Goal: Check status: Check status

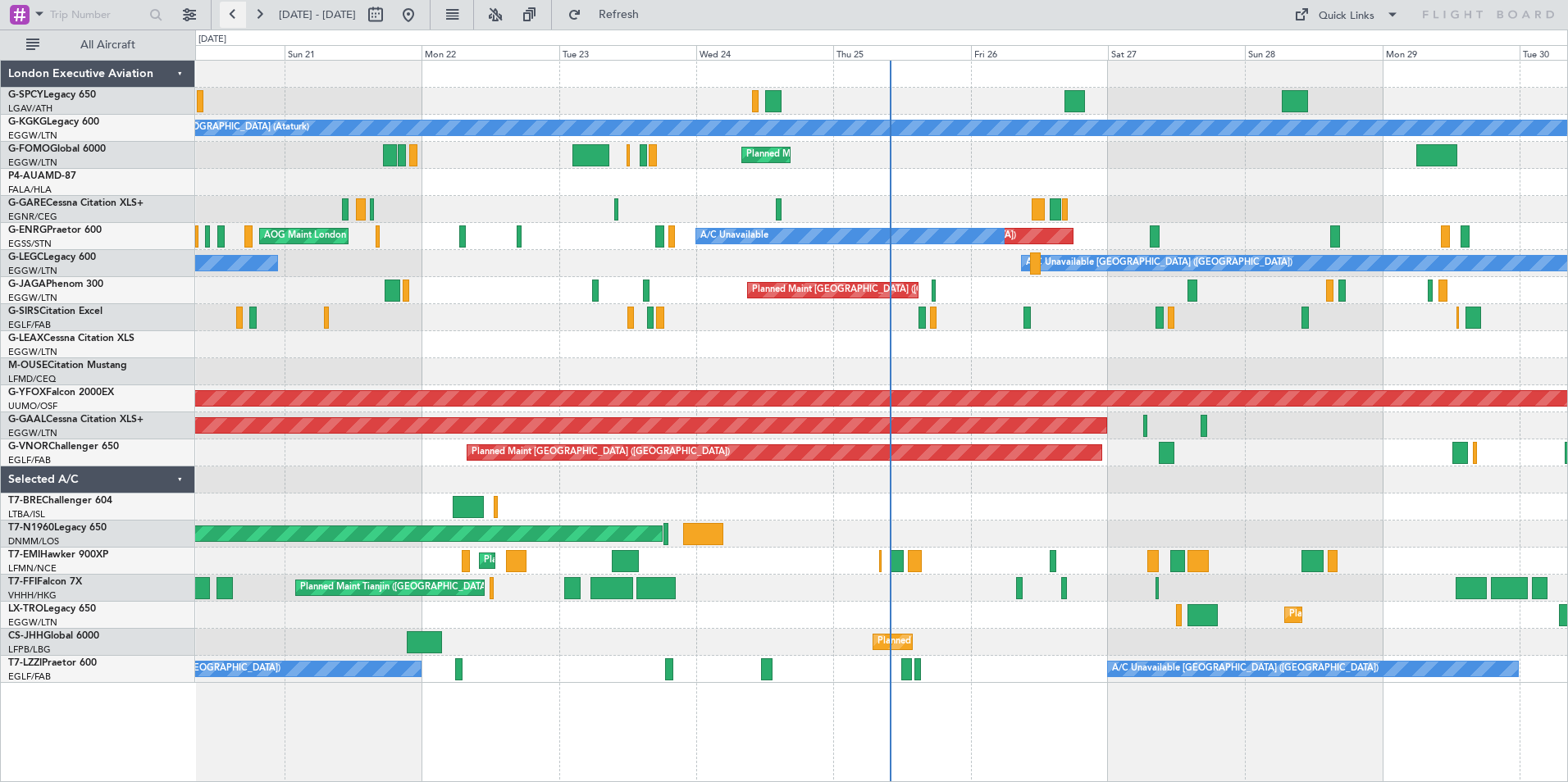
click at [232, 17] on button at bounding box center [233, 15] width 27 height 27
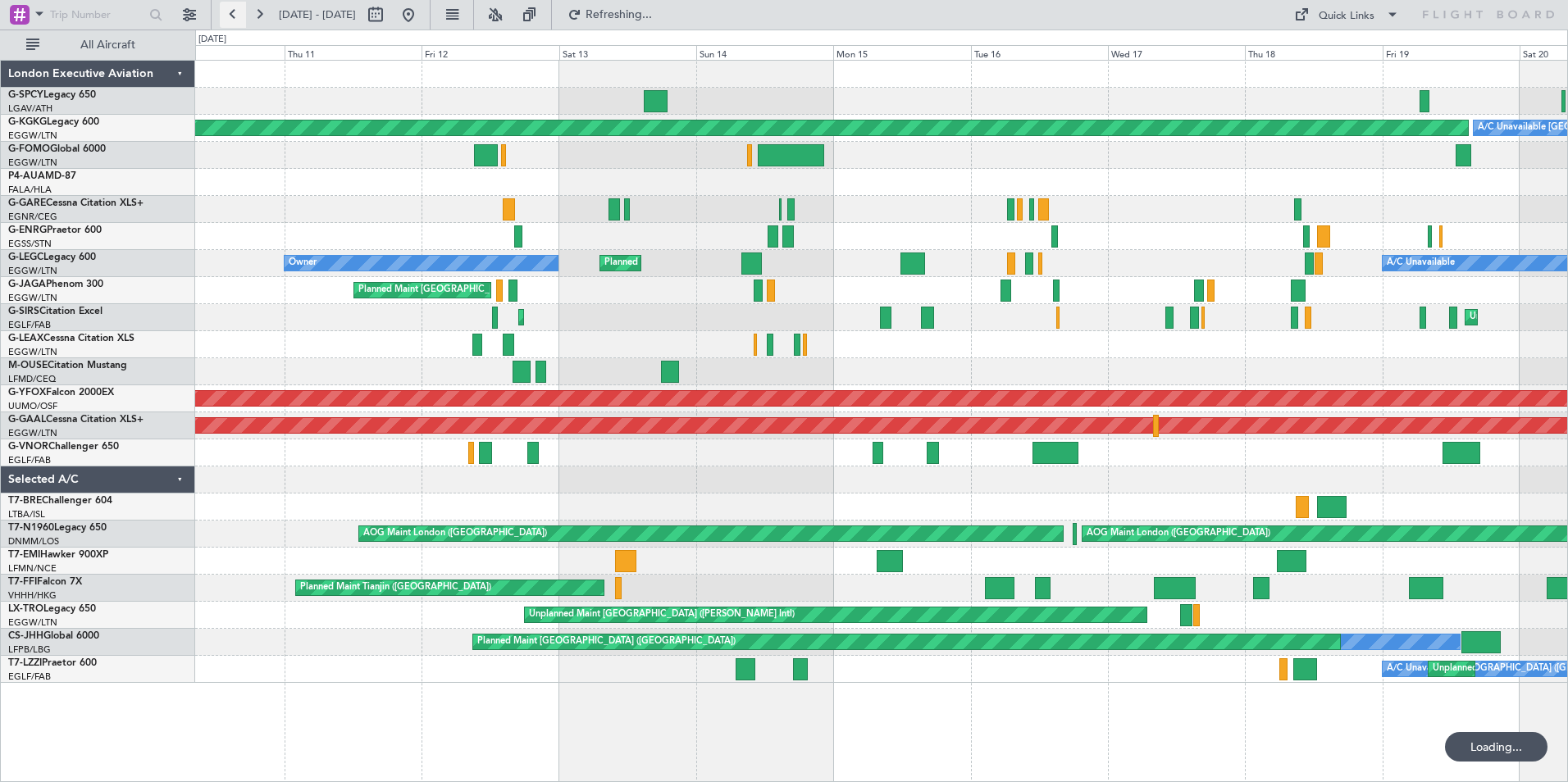
click at [232, 17] on button at bounding box center [233, 15] width 27 height 27
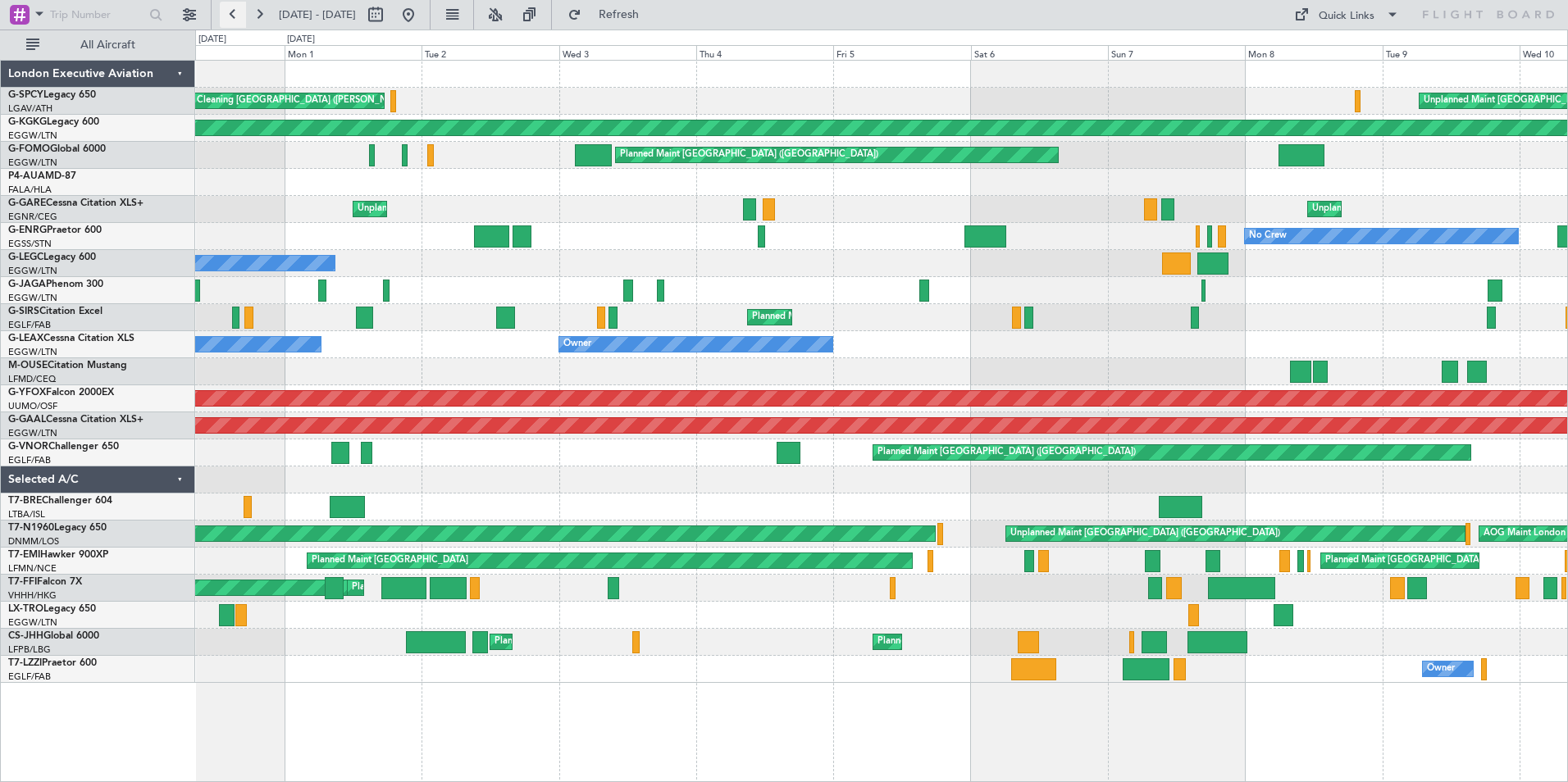
click at [232, 17] on button at bounding box center [233, 15] width 27 height 27
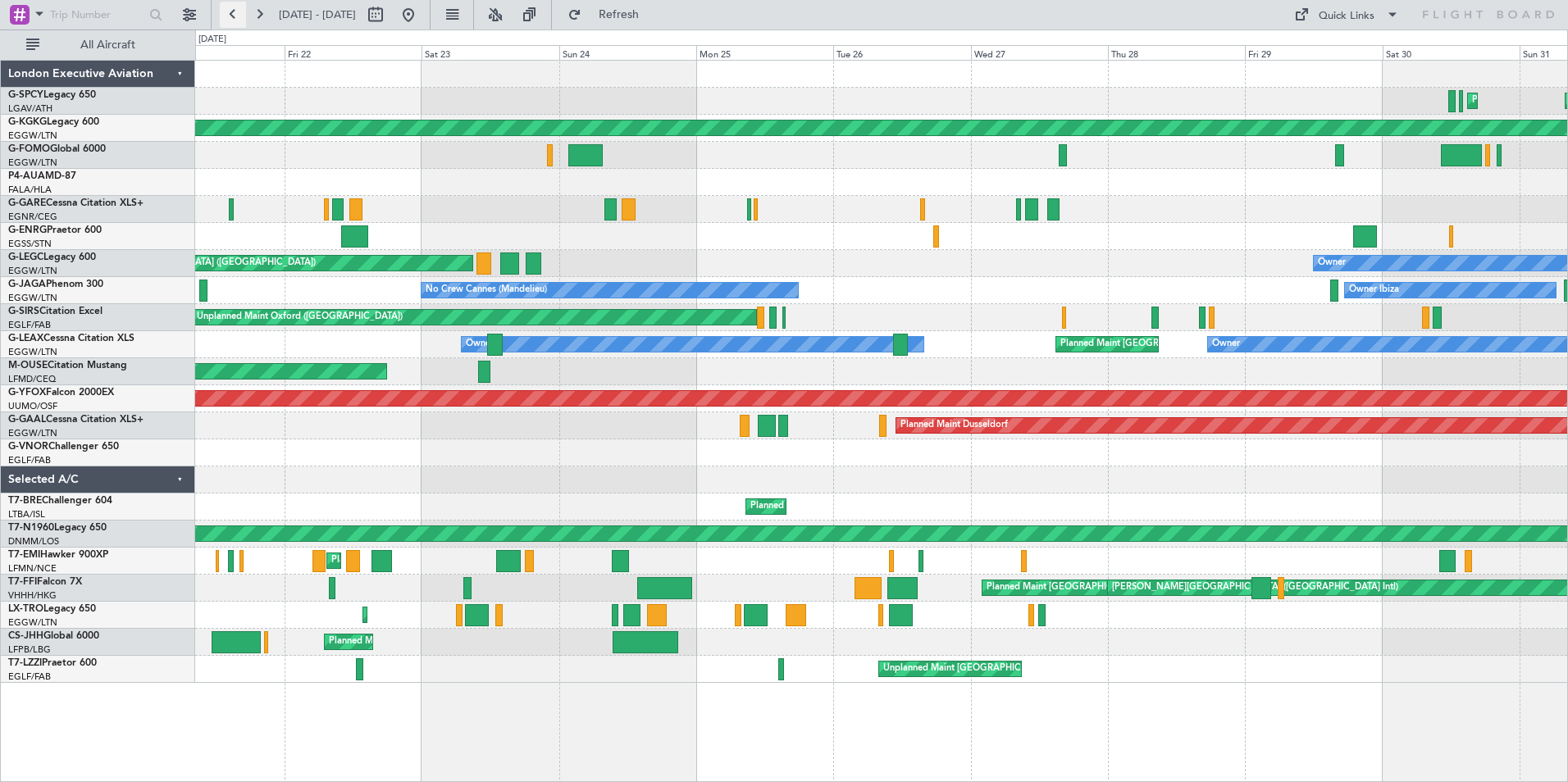
click at [236, 17] on button at bounding box center [233, 15] width 27 height 27
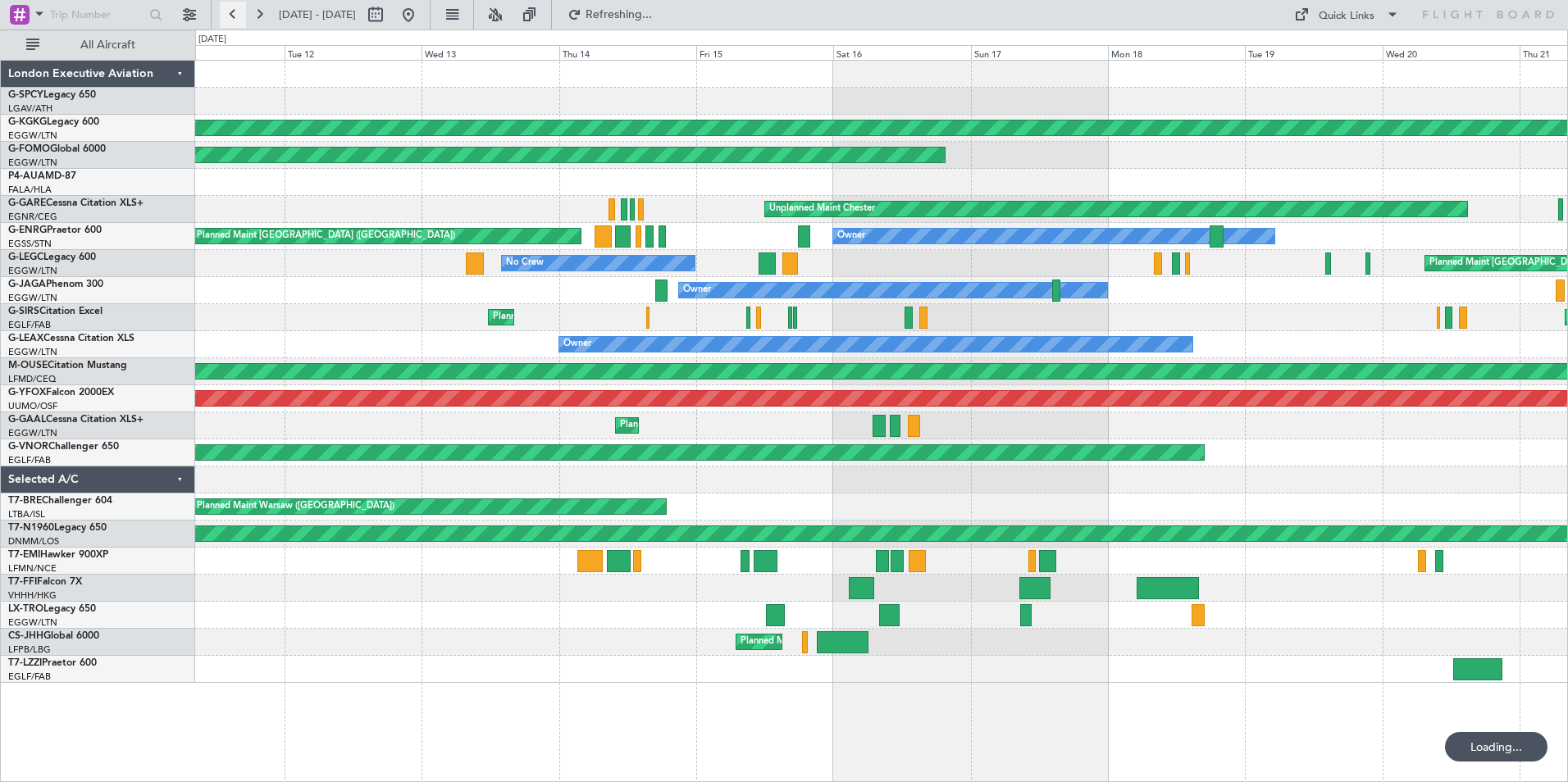
click at [236, 17] on button at bounding box center [233, 15] width 27 height 27
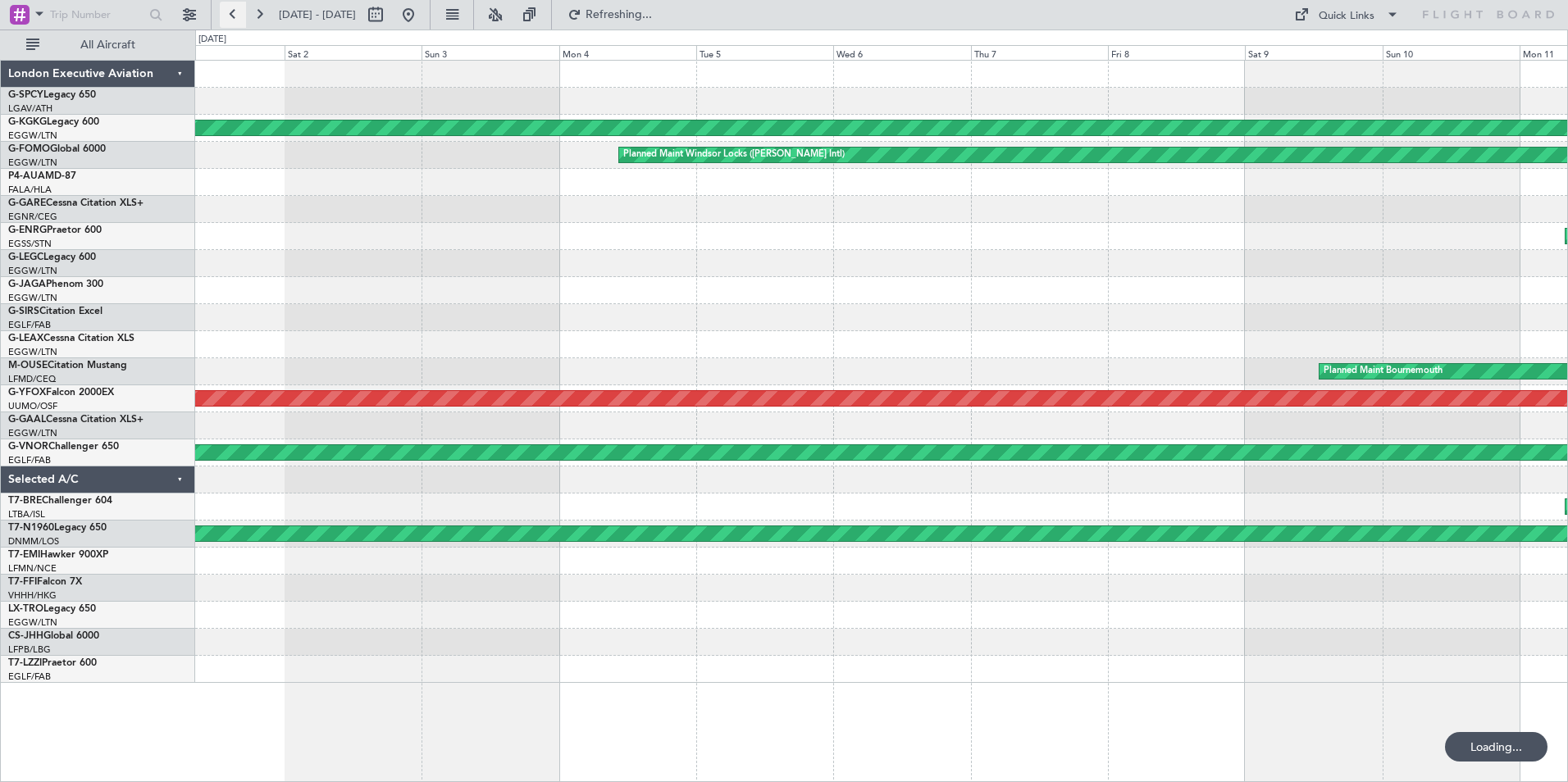
click at [236, 17] on button at bounding box center [233, 15] width 27 height 27
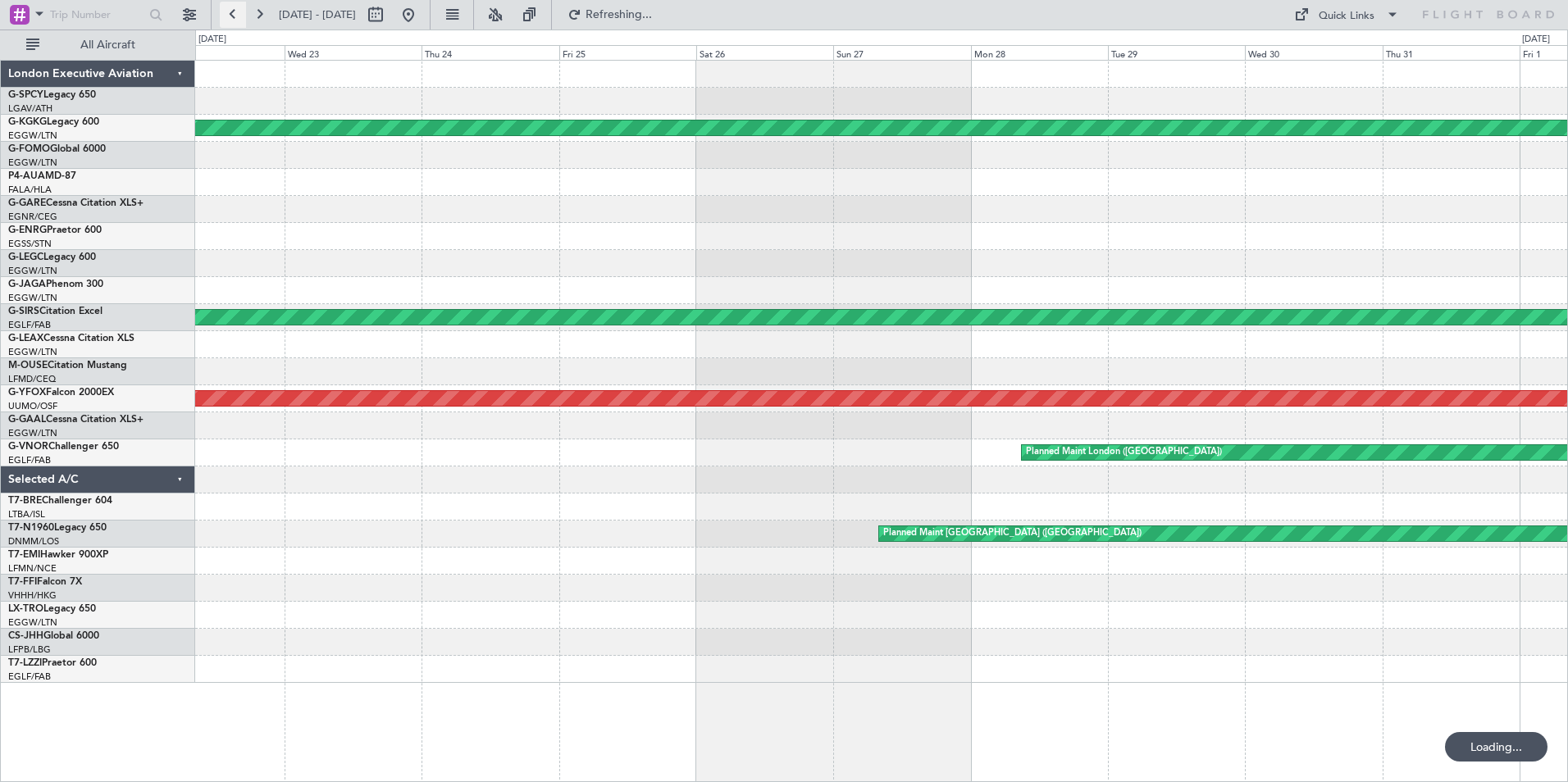
click at [236, 17] on button at bounding box center [233, 15] width 27 height 27
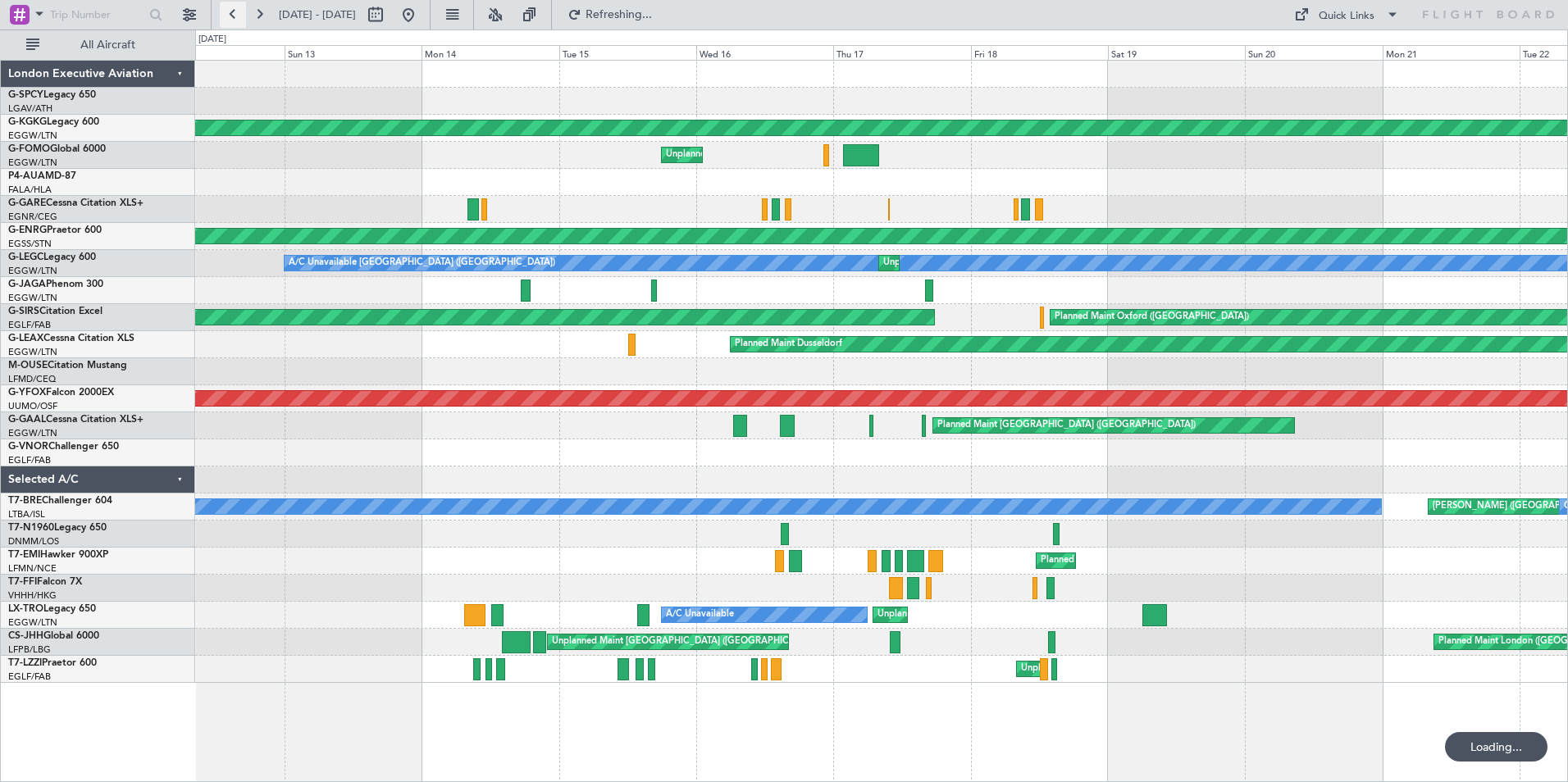
click at [236, 17] on button at bounding box center [233, 15] width 27 height 27
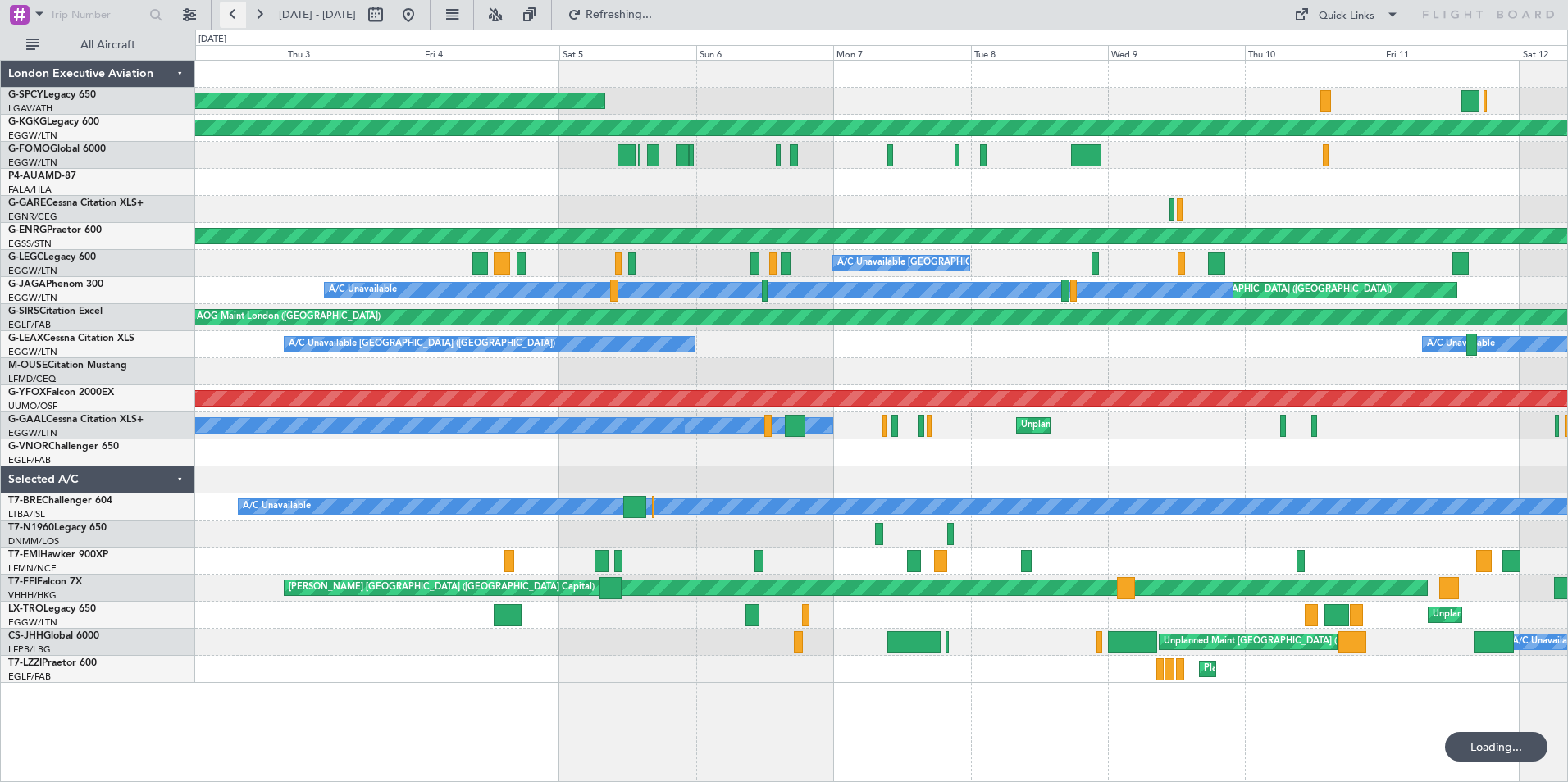
click at [236, 17] on button at bounding box center [233, 15] width 27 height 27
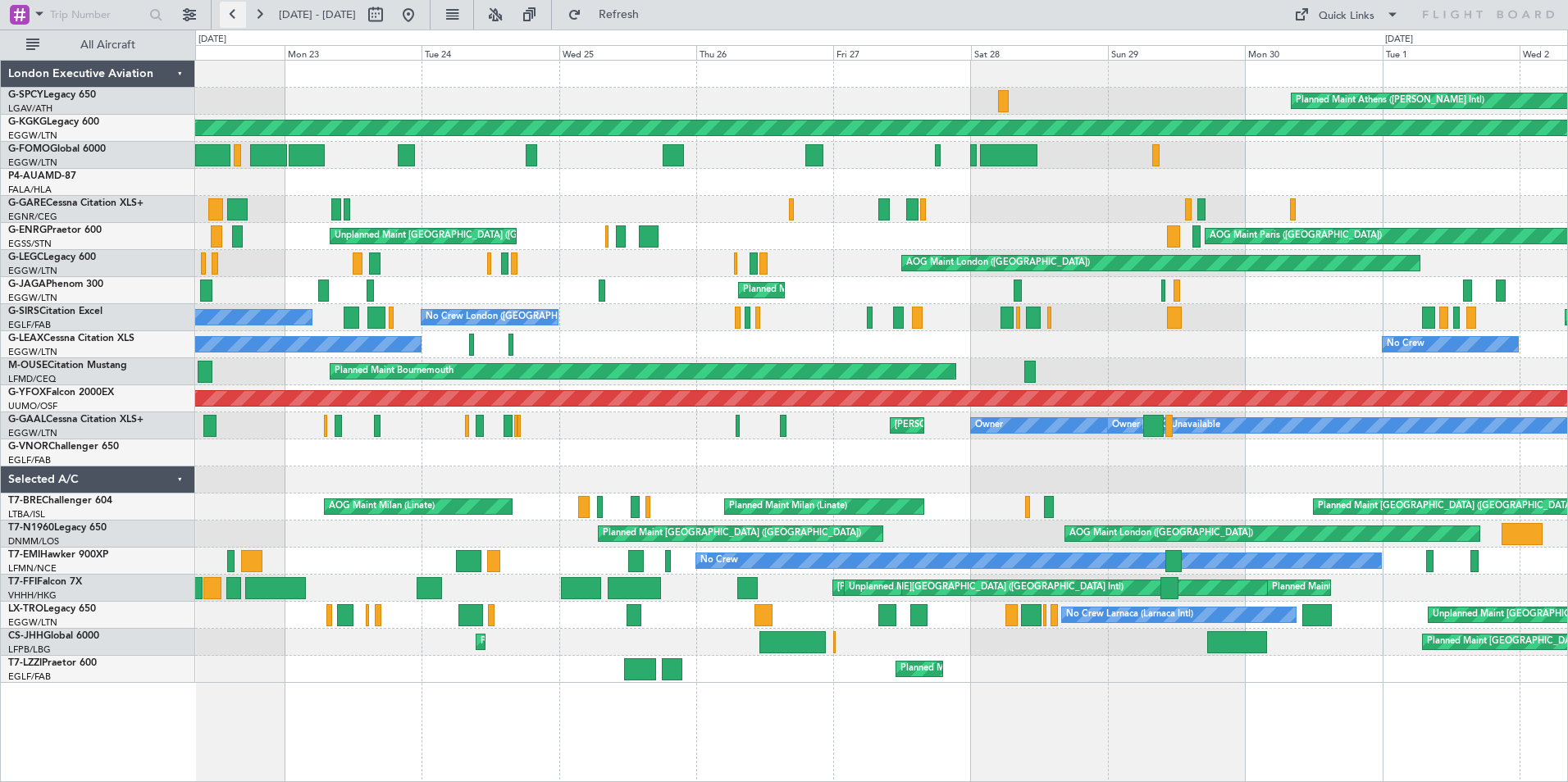
click at [231, 22] on button at bounding box center [233, 15] width 27 height 27
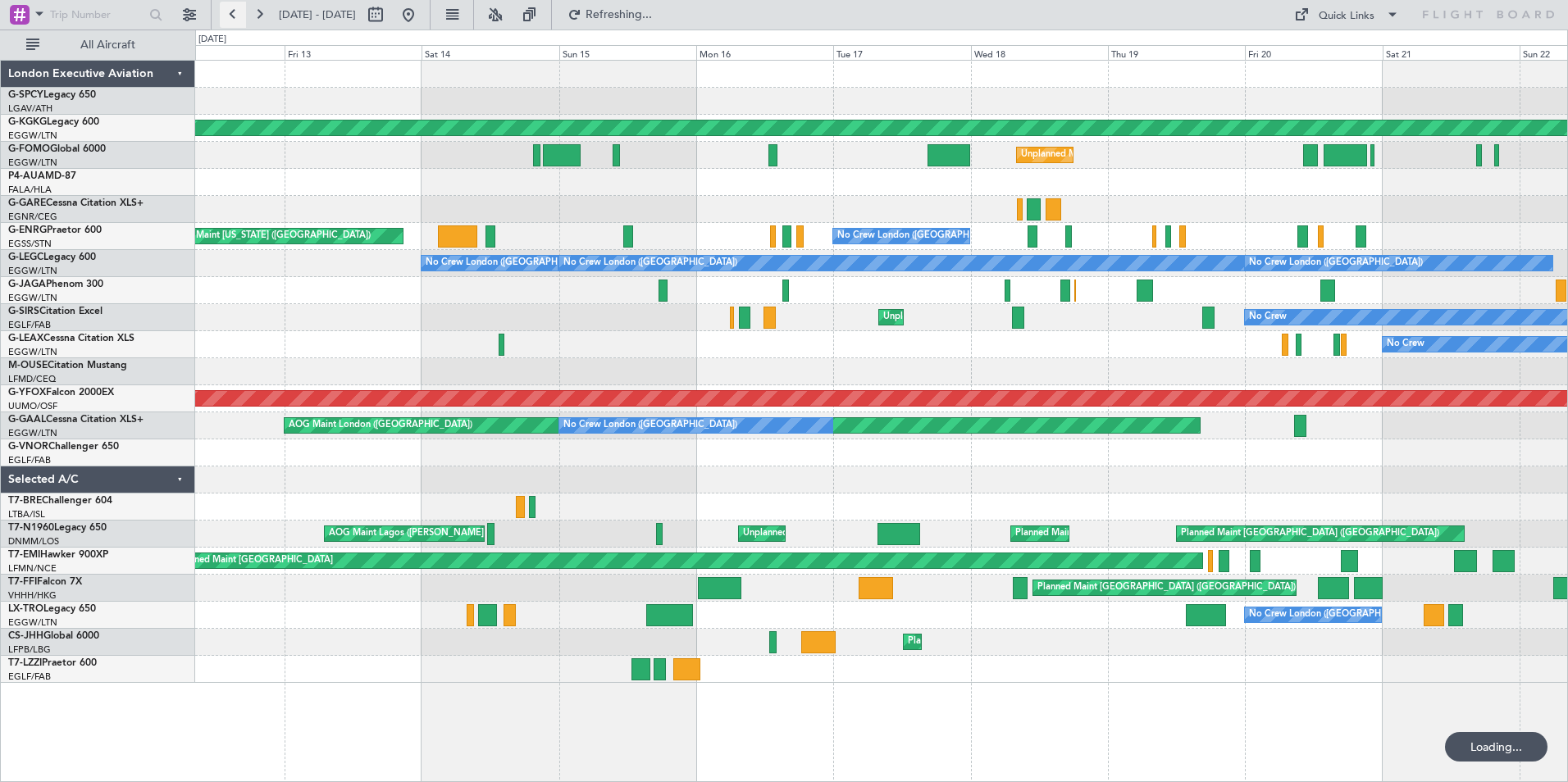
click at [231, 22] on button at bounding box center [233, 15] width 27 height 27
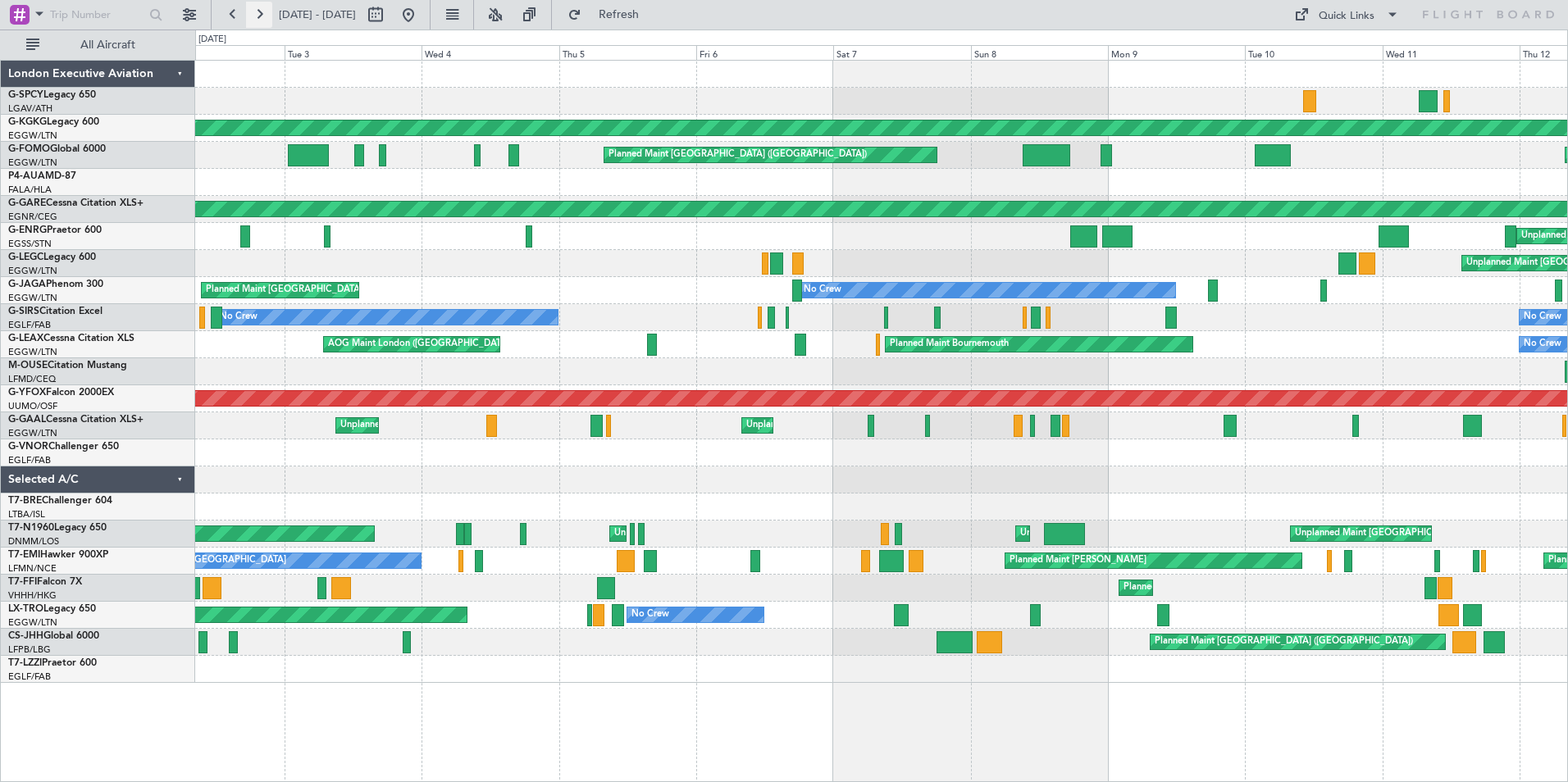
click at [269, 10] on button at bounding box center [259, 15] width 27 height 27
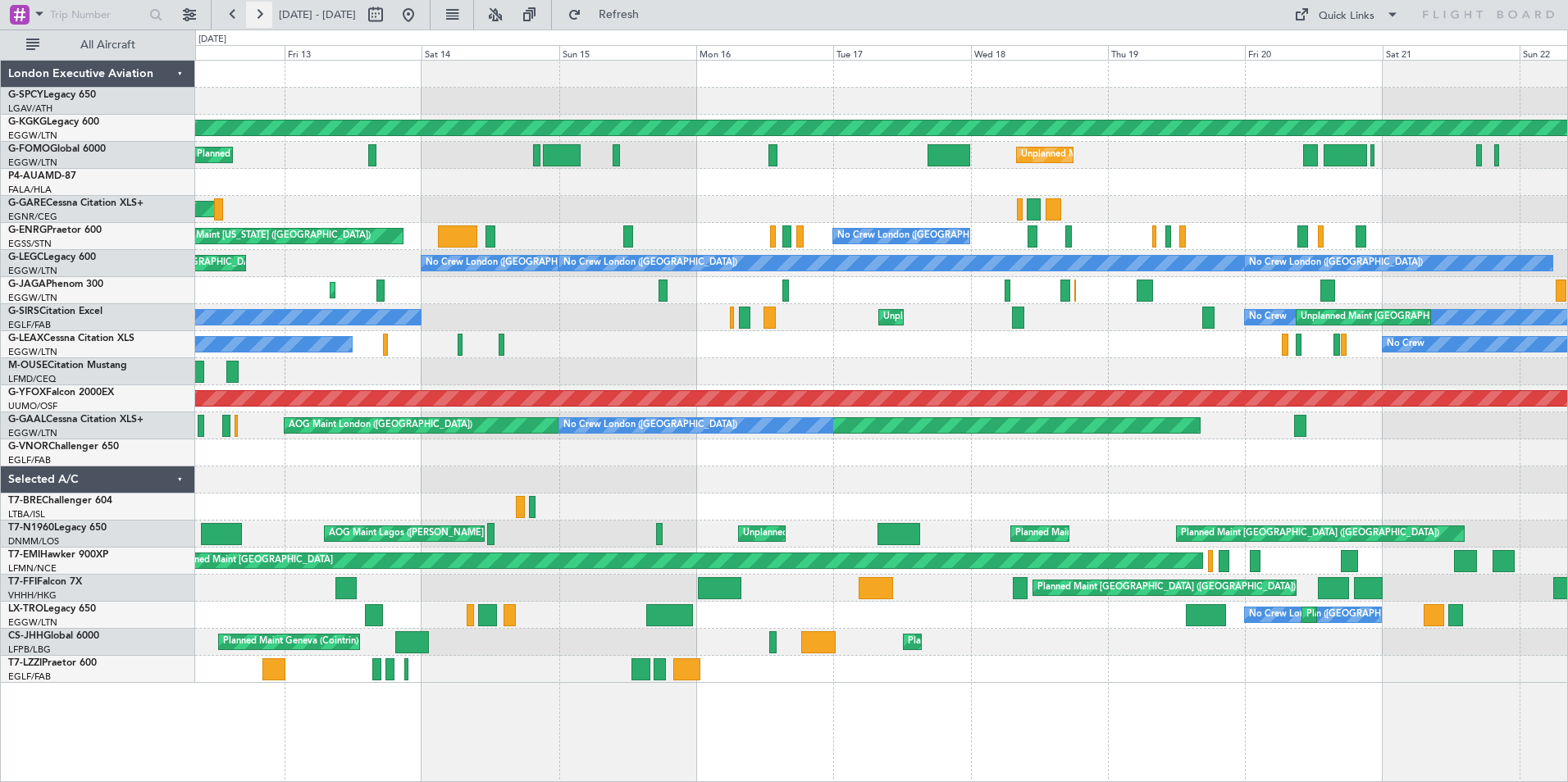
click at [269, 13] on button at bounding box center [259, 15] width 27 height 27
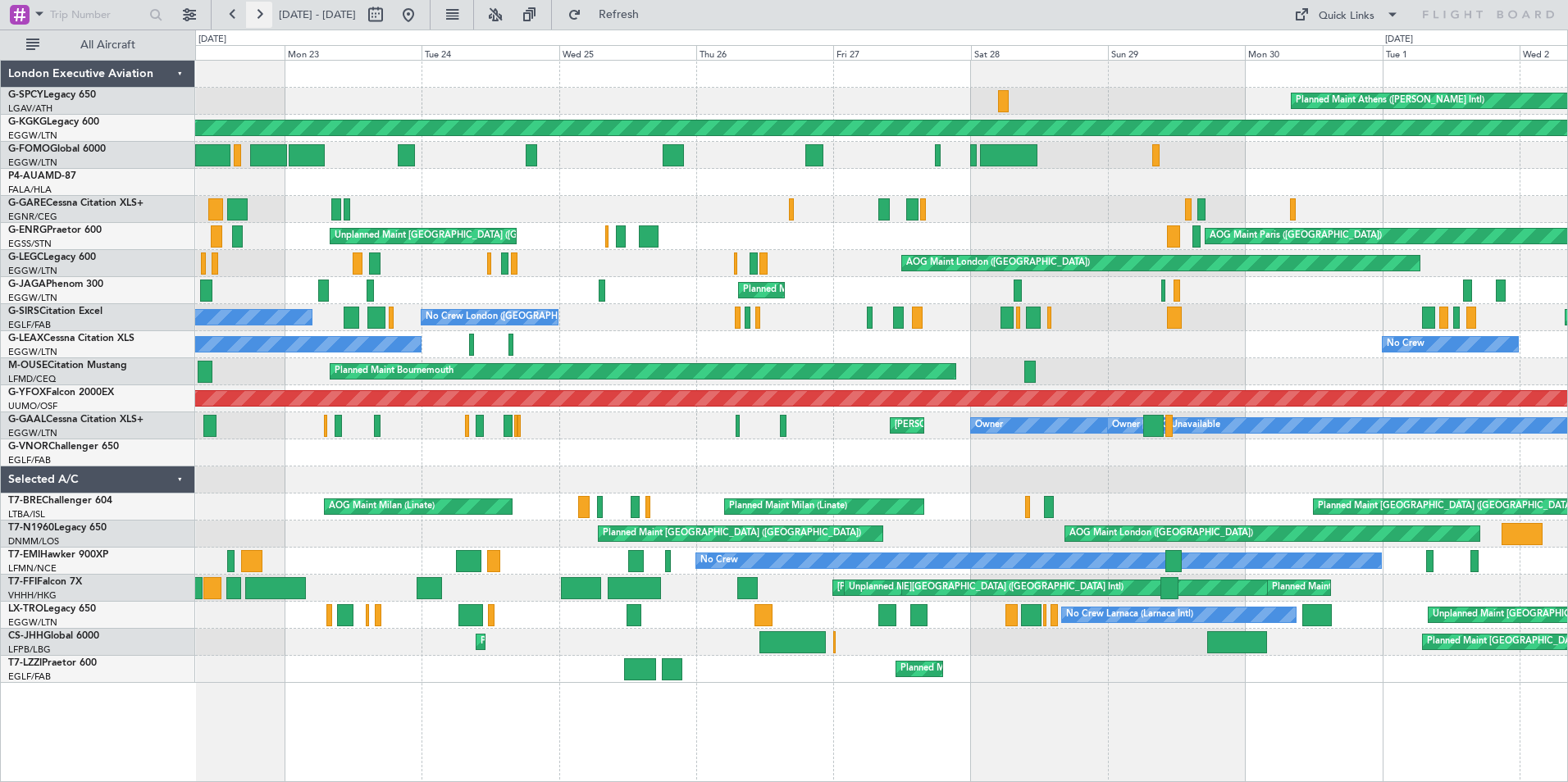
click at [261, 13] on button at bounding box center [259, 15] width 27 height 27
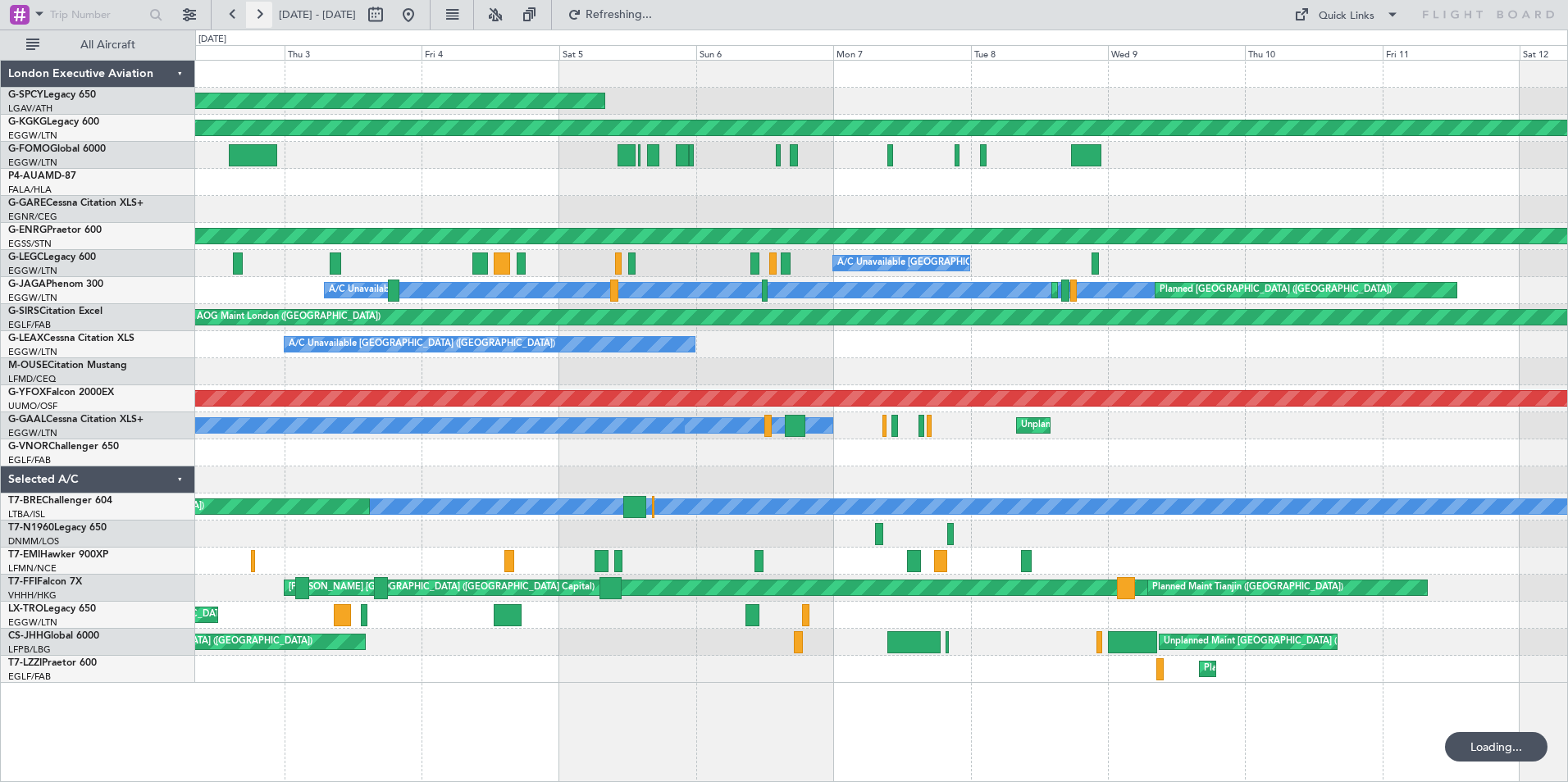
click at [261, 13] on button at bounding box center [259, 15] width 27 height 27
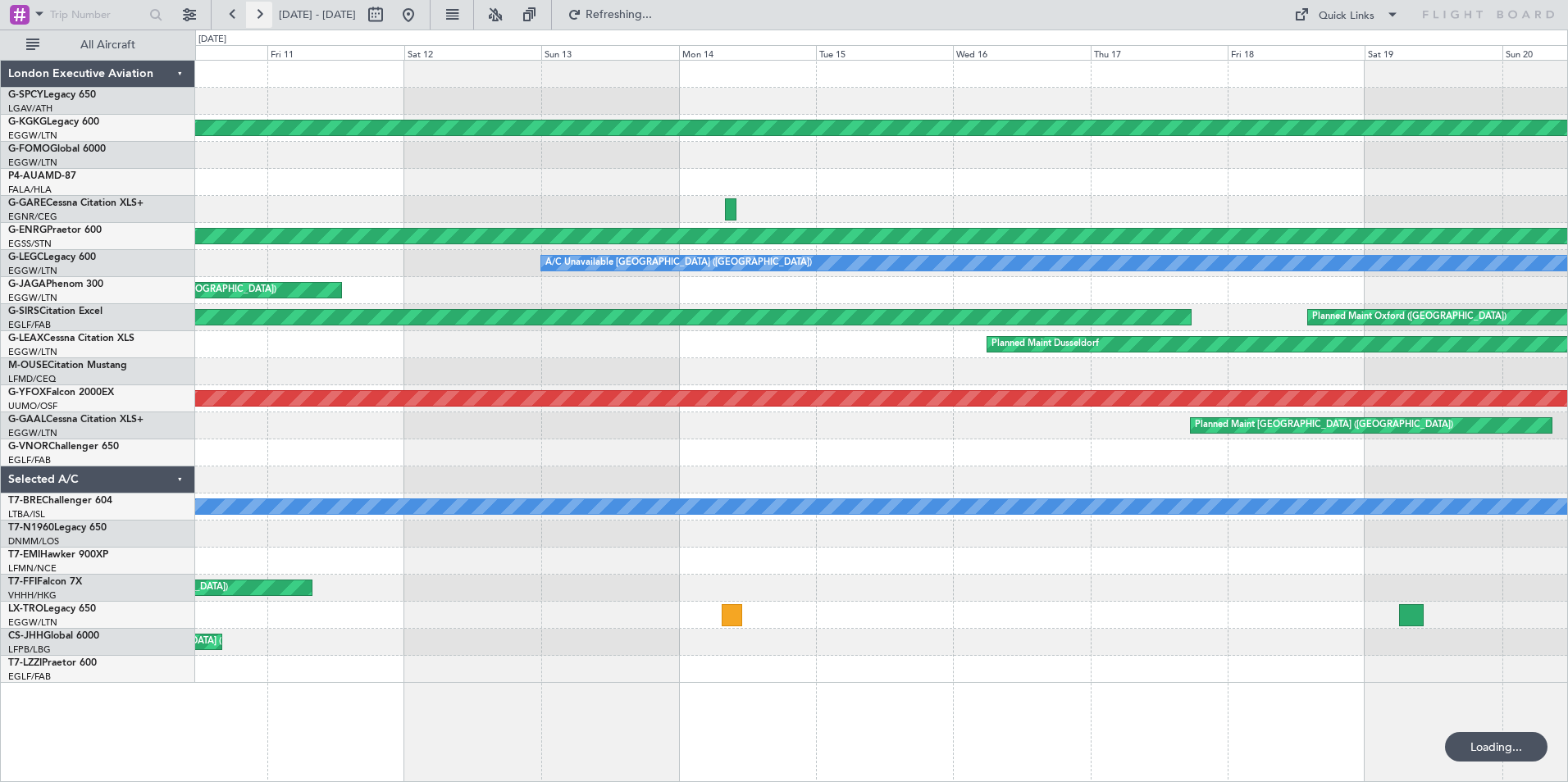
click at [260, 13] on button at bounding box center [259, 15] width 27 height 27
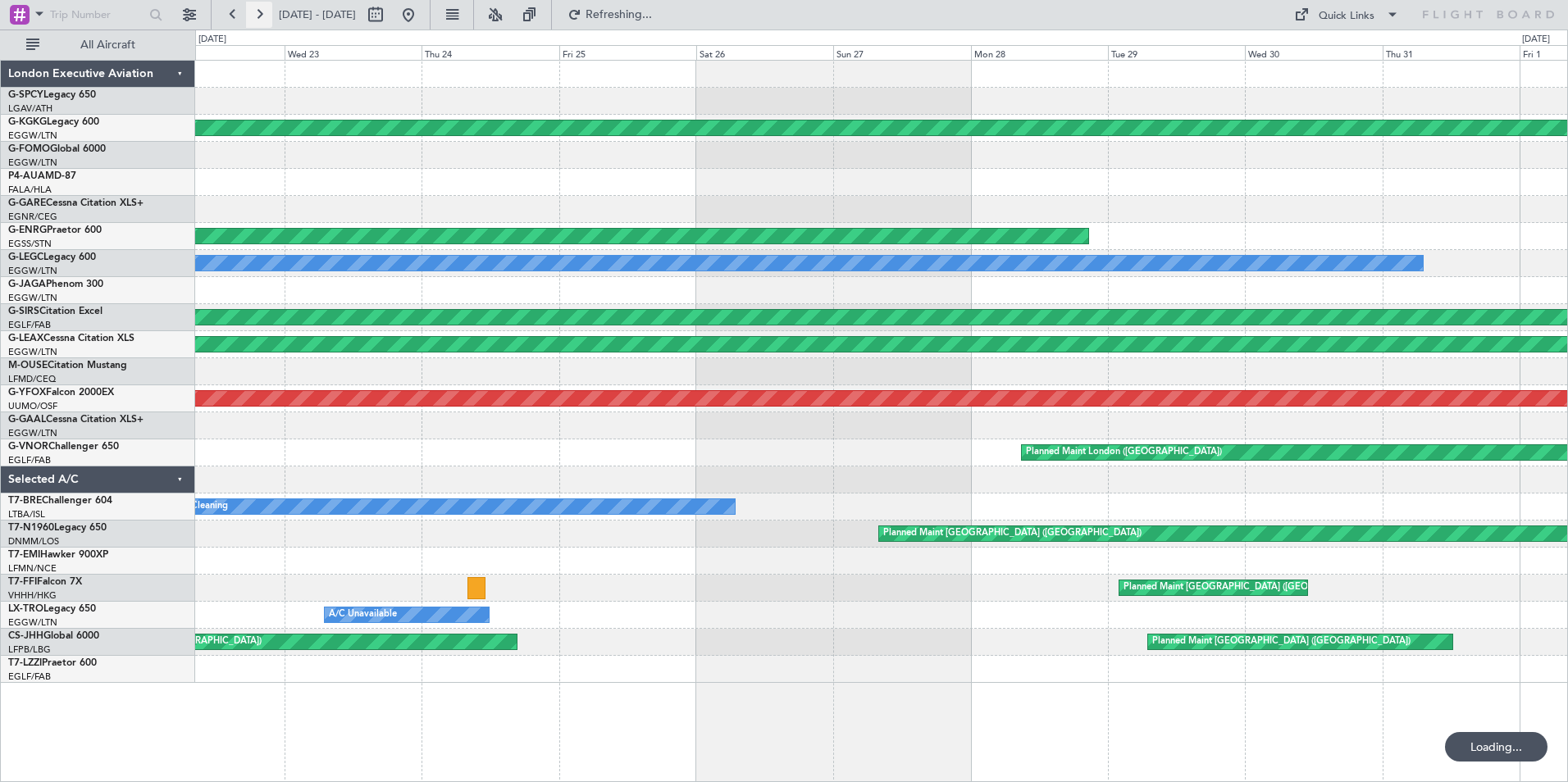
click at [260, 13] on button at bounding box center [259, 15] width 27 height 27
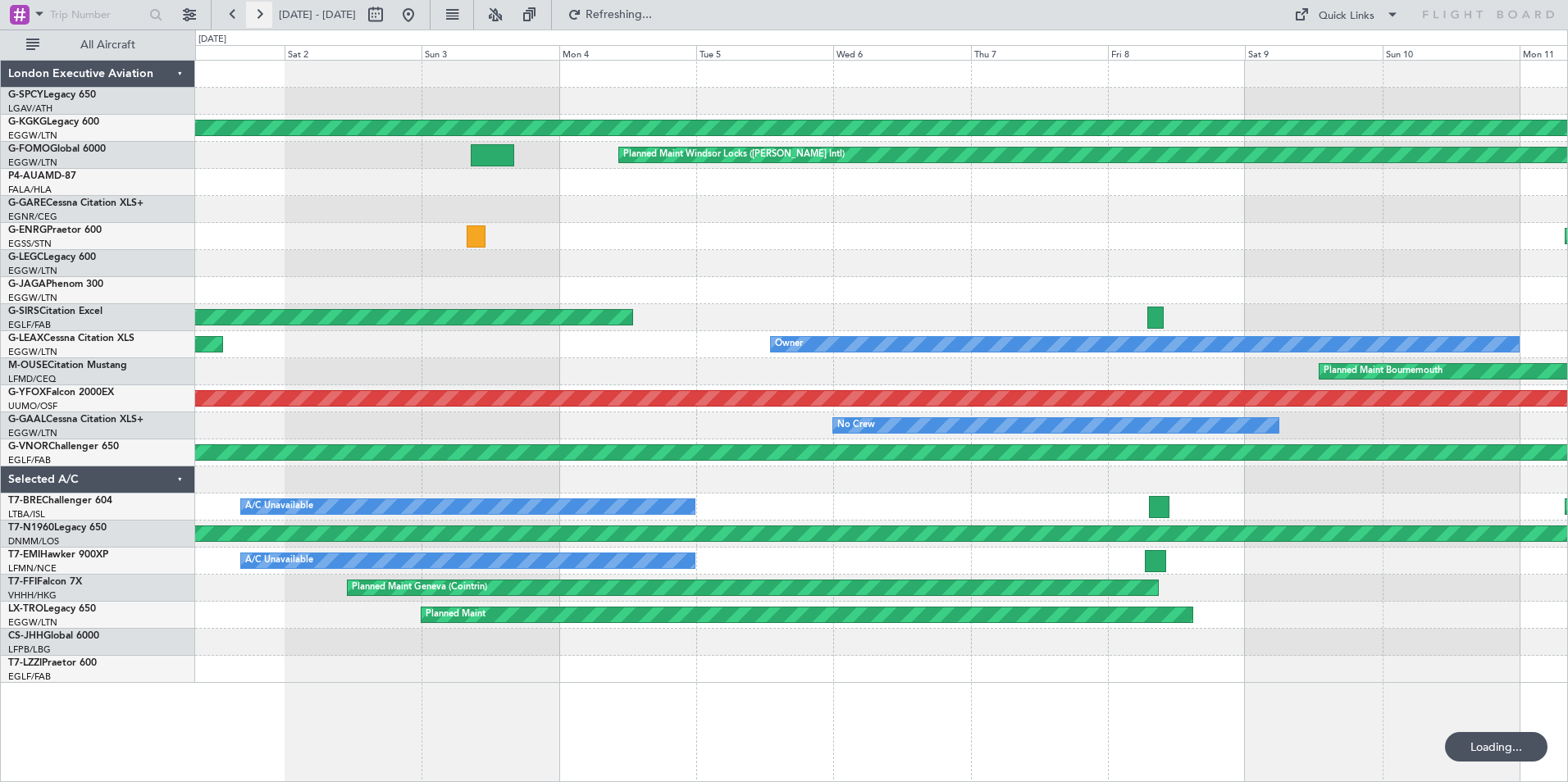
click at [260, 13] on button at bounding box center [259, 15] width 27 height 27
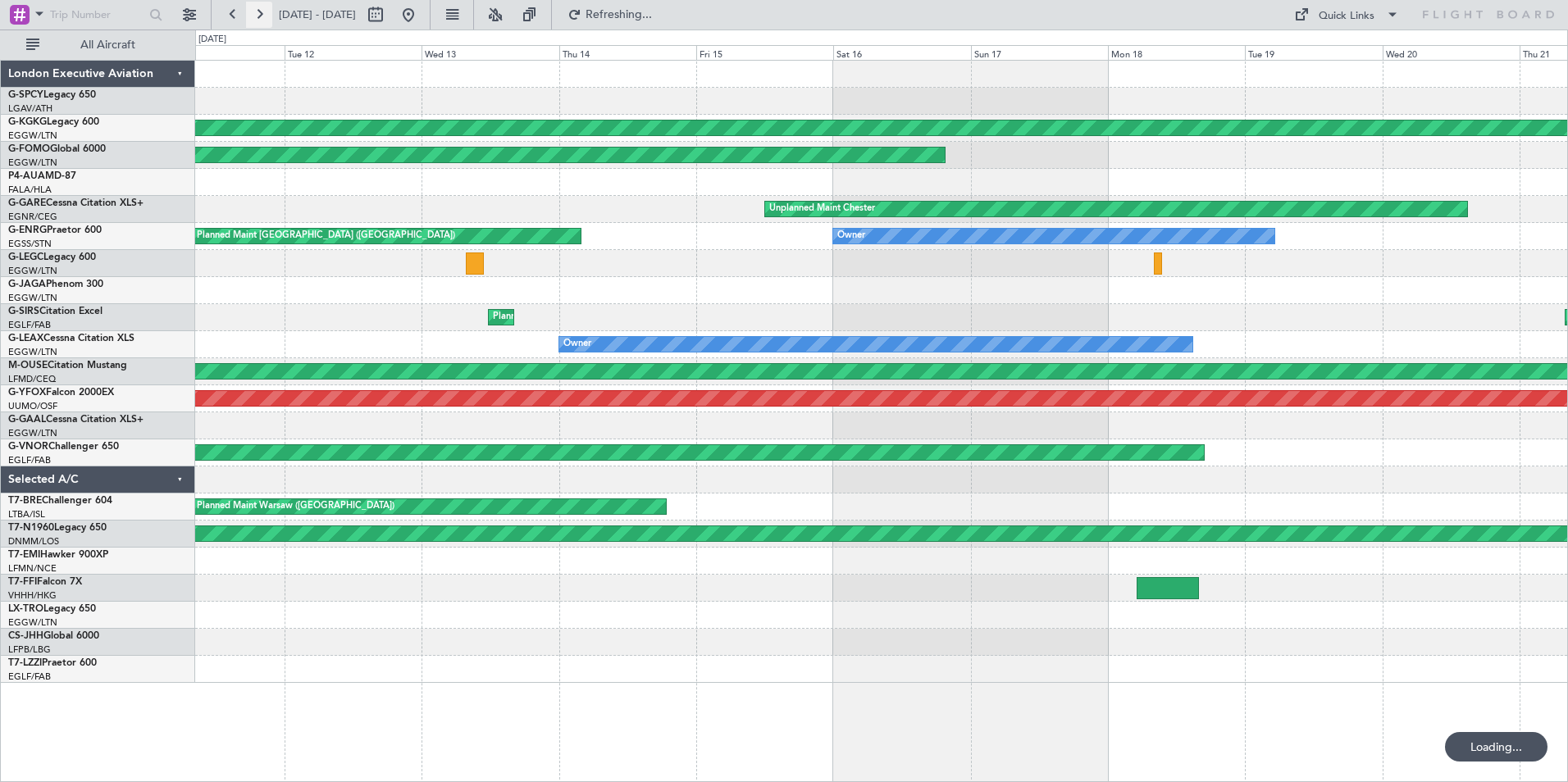
click at [260, 13] on button at bounding box center [259, 15] width 27 height 27
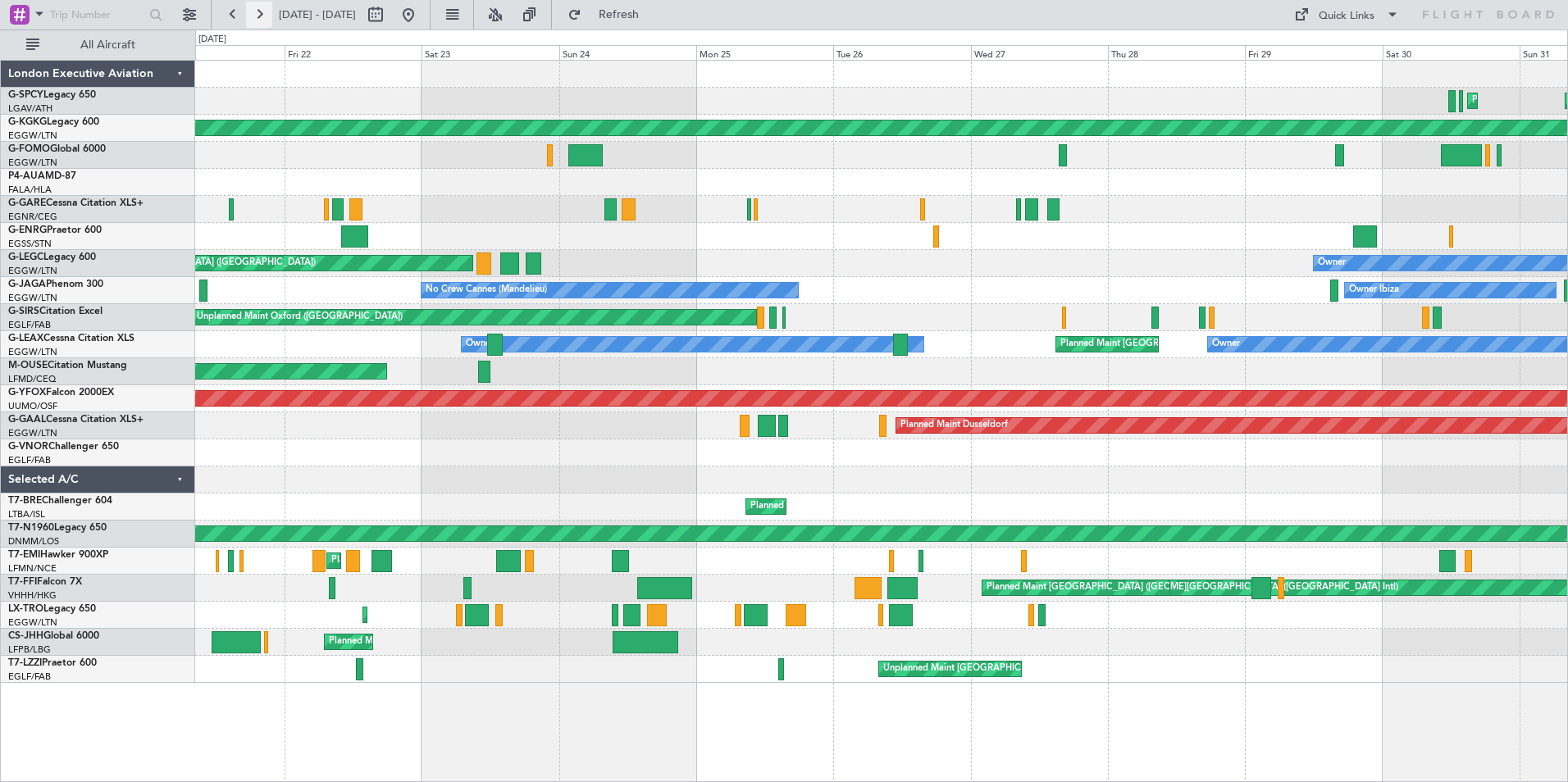
click at [258, 14] on button at bounding box center [259, 15] width 27 height 27
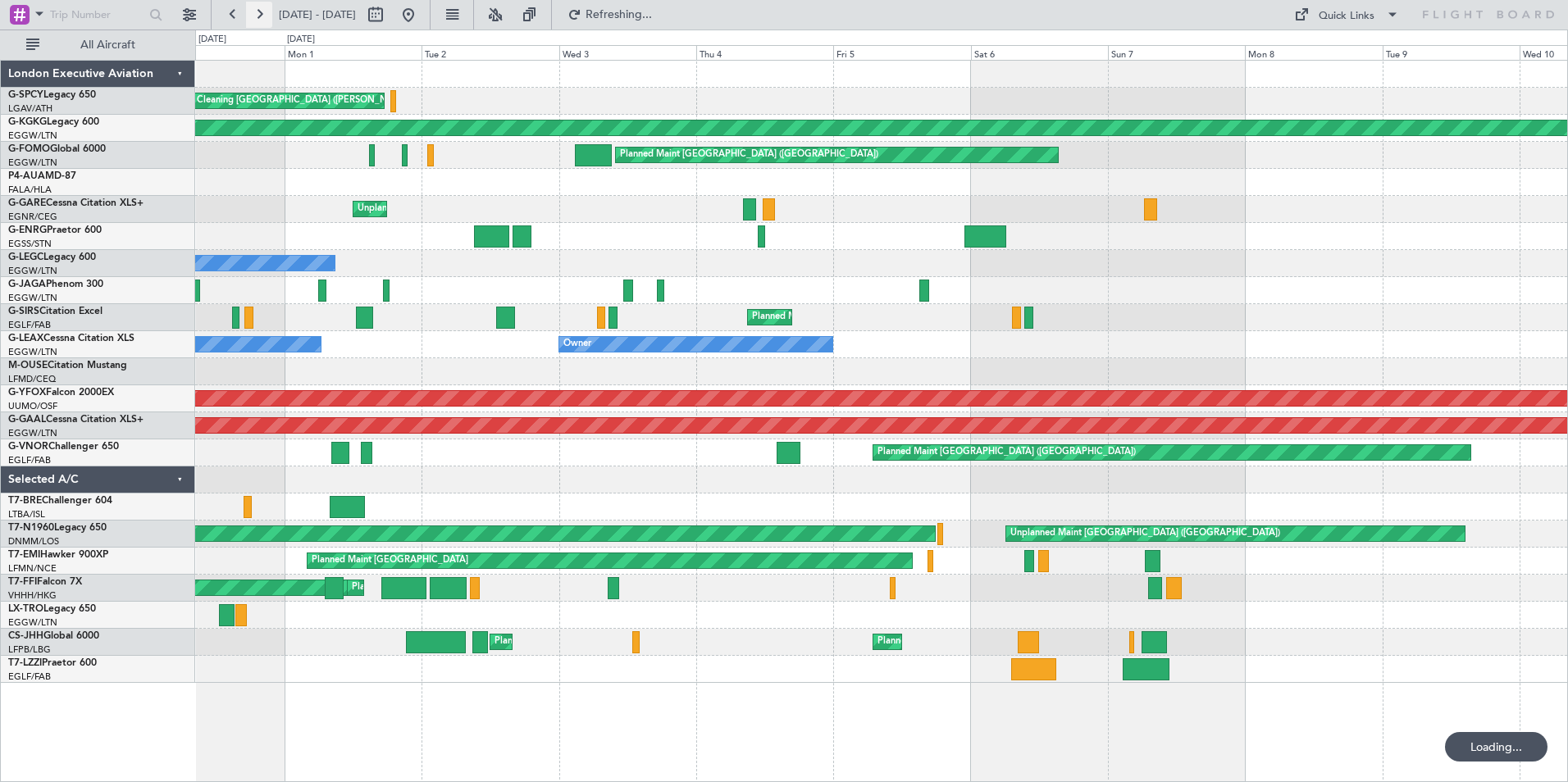
click at [258, 14] on button at bounding box center [259, 15] width 27 height 27
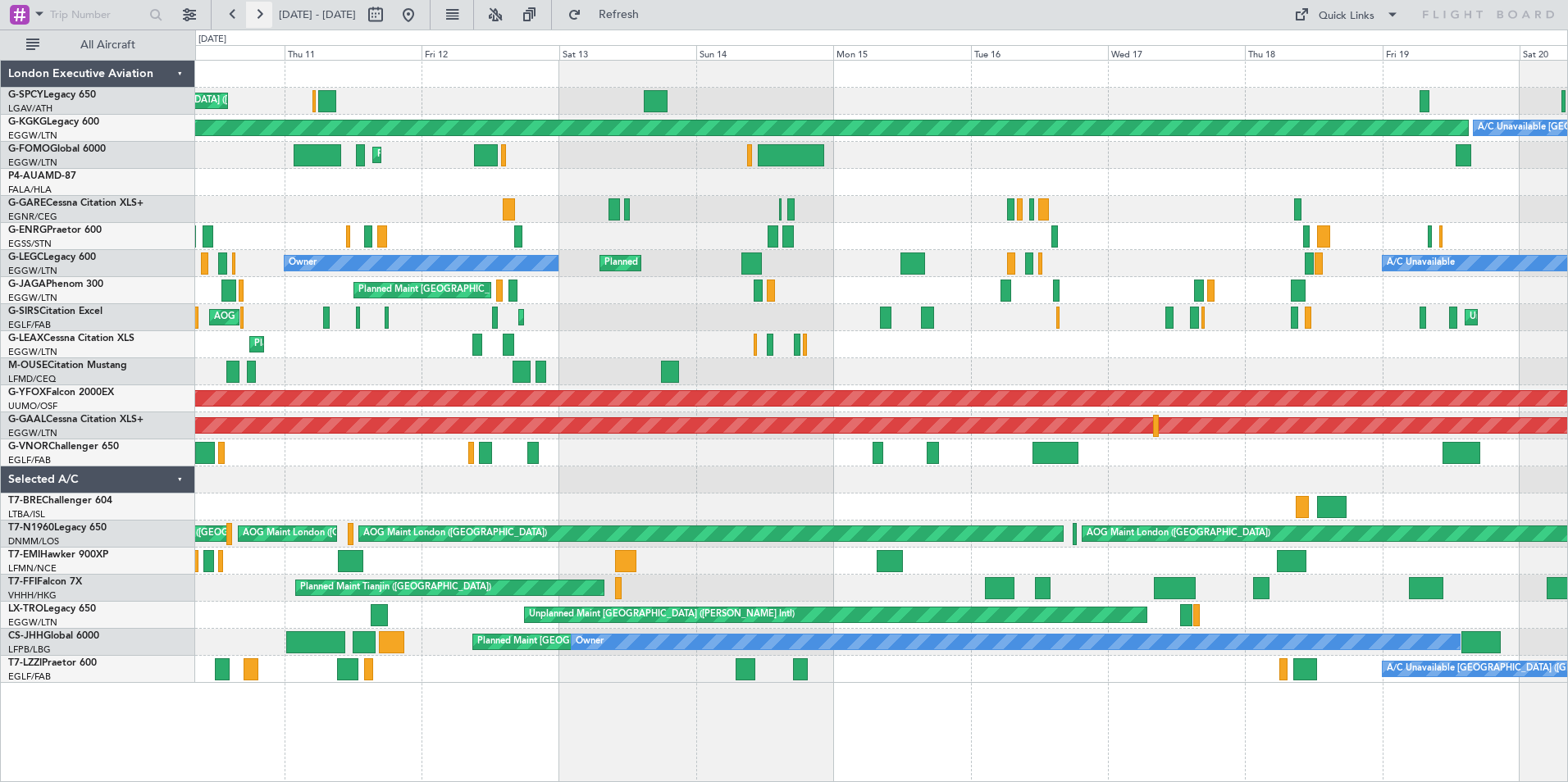
click at [258, 11] on button at bounding box center [259, 15] width 27 height 27
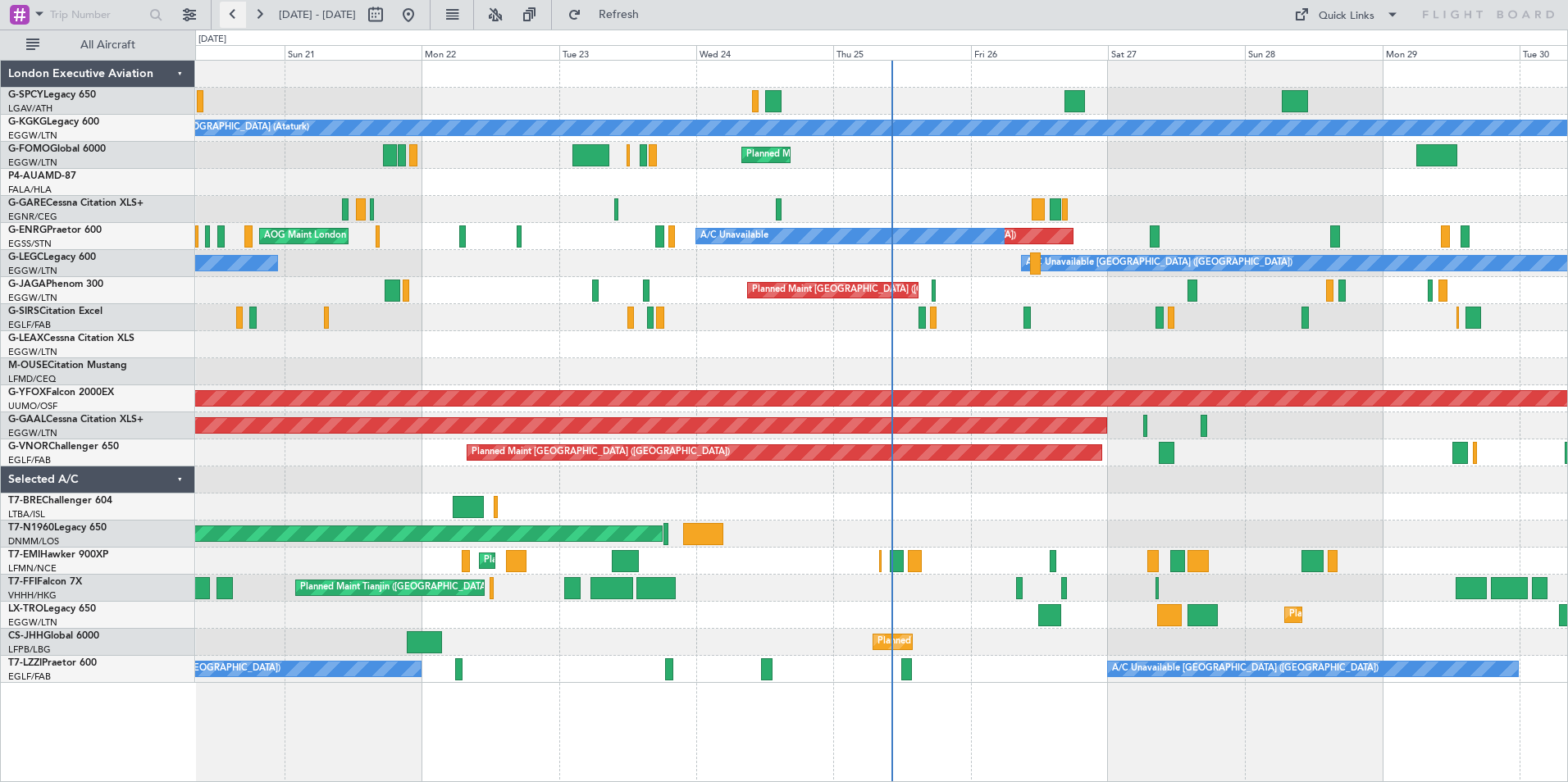
click at [230, 18] on button at bounding box center [233, 15] width 27 height 27
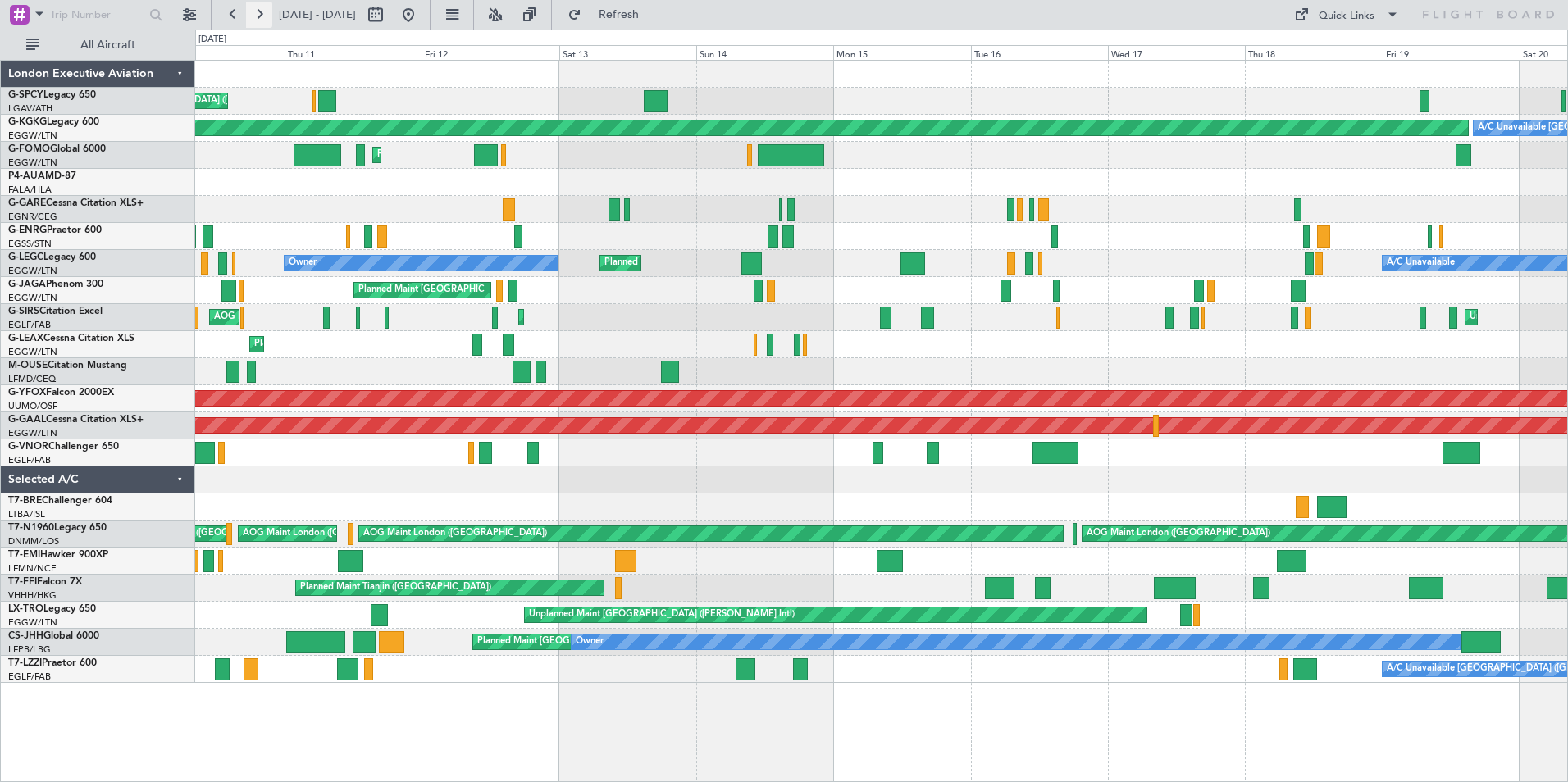
click at [264, 19] on button at bounding box center [259, 15] width 27 height 27
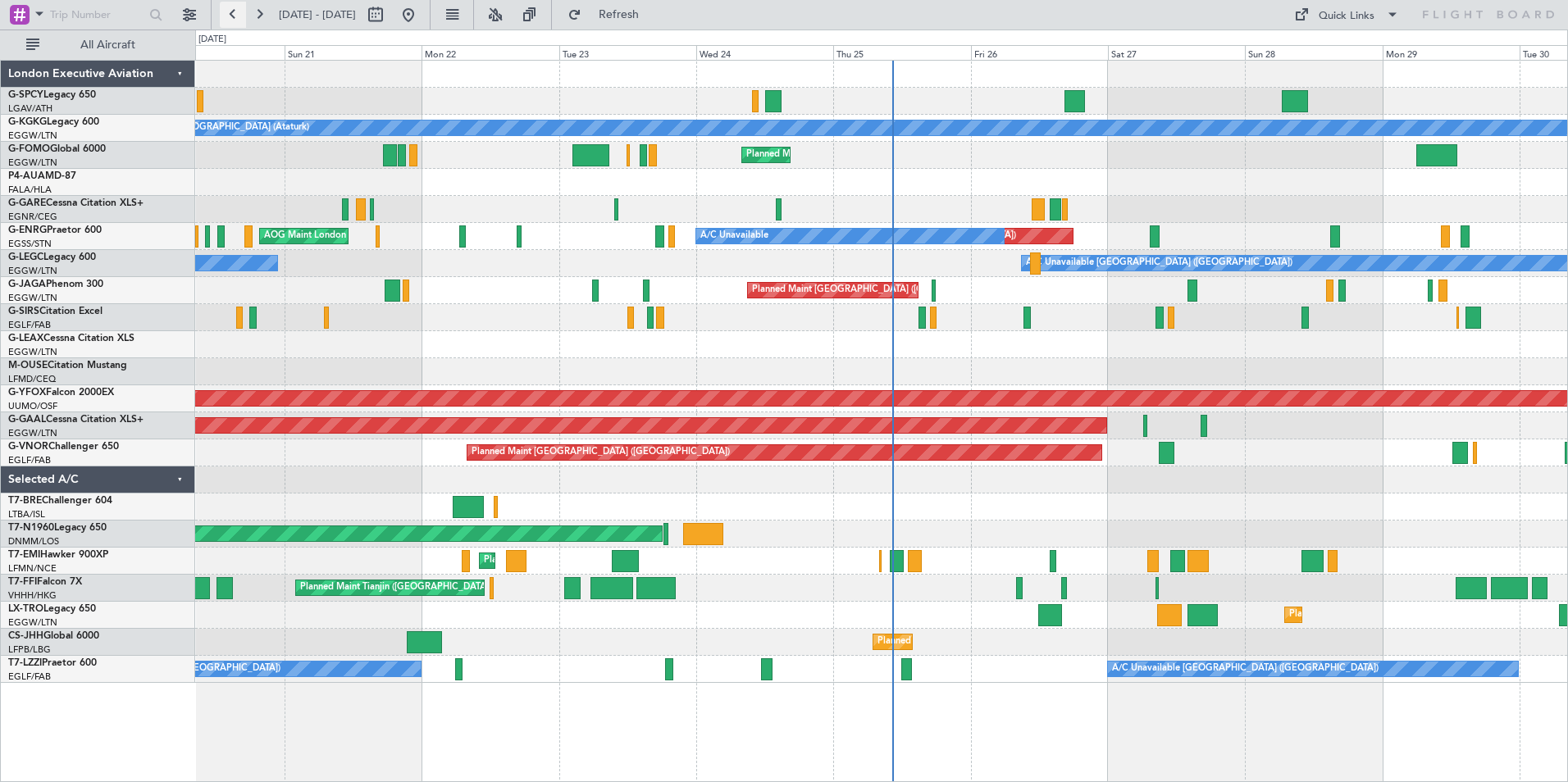
click at [230, 17] on button at bounding box center [233, 15] width 27 height 27
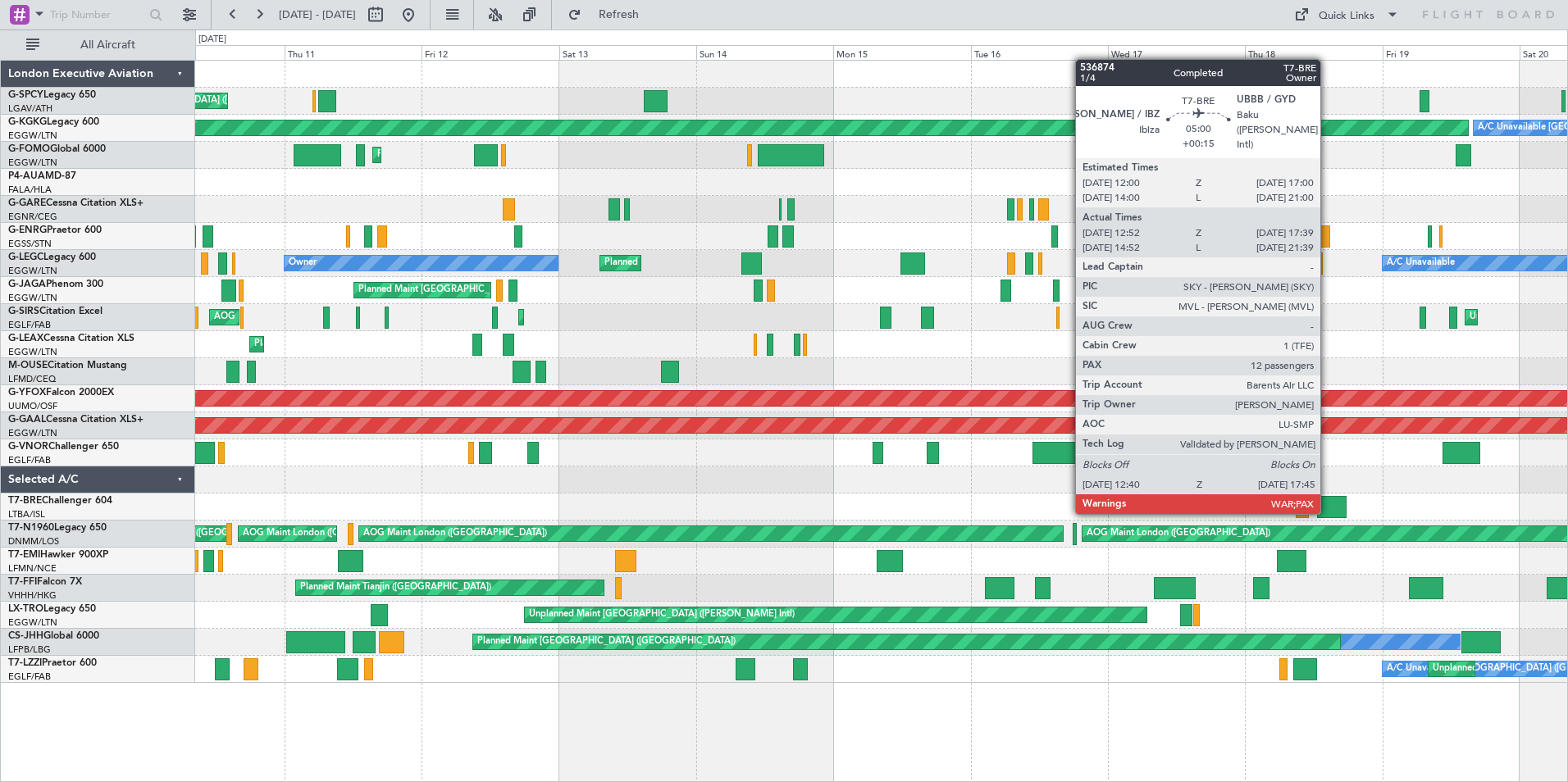
click at [1328, 510] on div at bounding box center [1332, 507] width 30 height 22
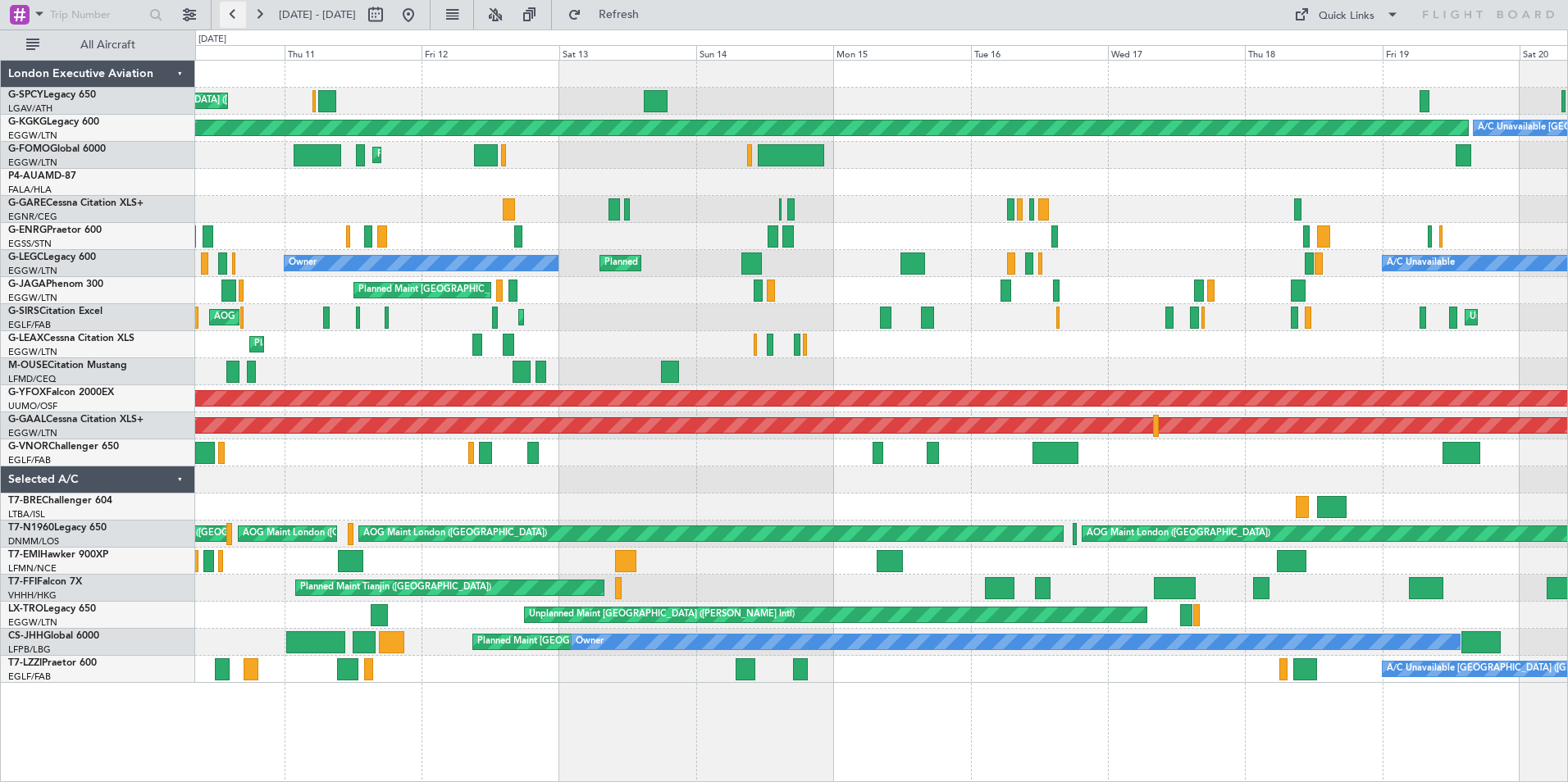
click at [227, 17] on button at bounding box center [233, 15] width 27 height 27
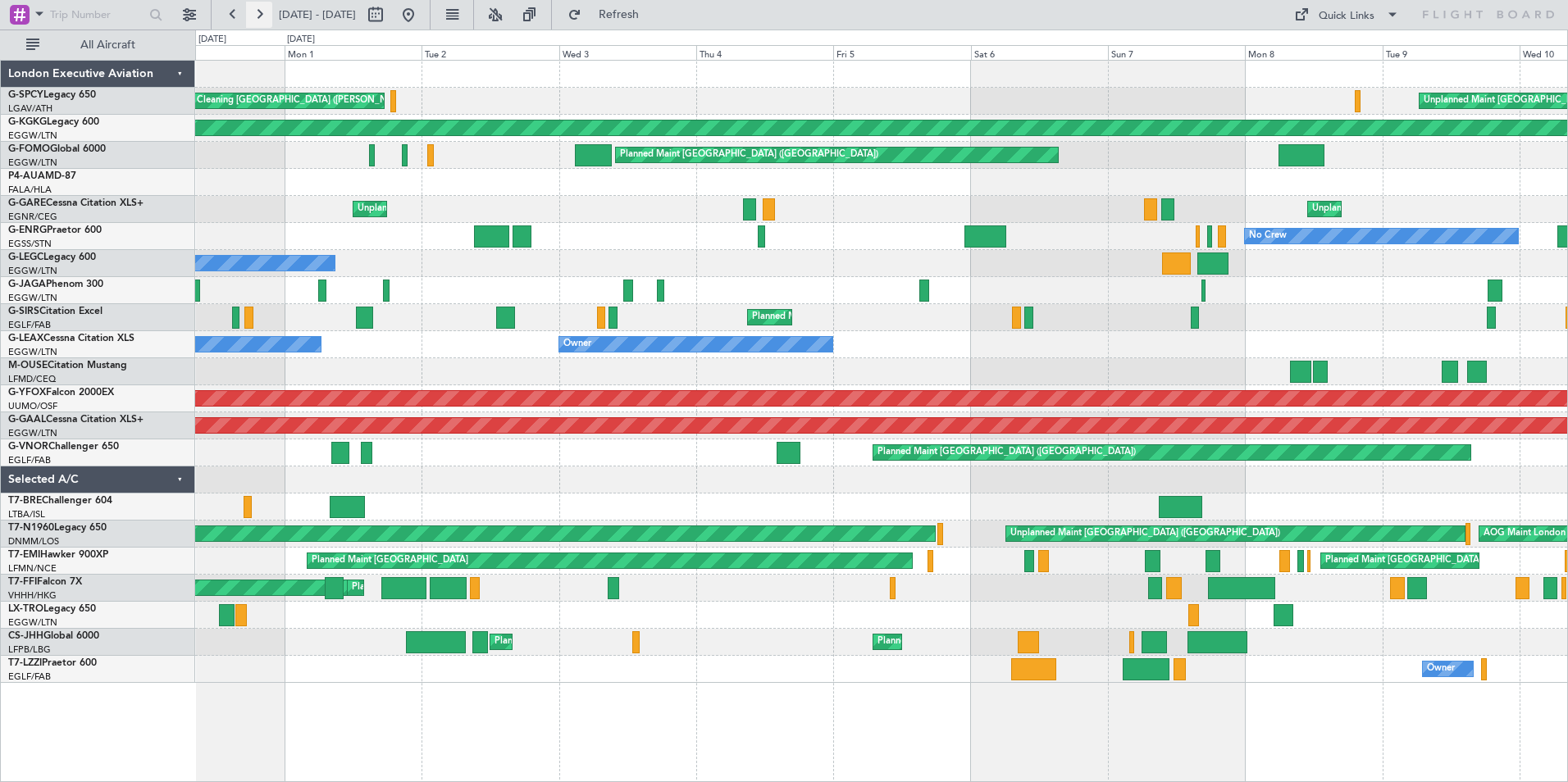
click at [264, 14] on button at bounding box center [259, 15] width 27 height 27
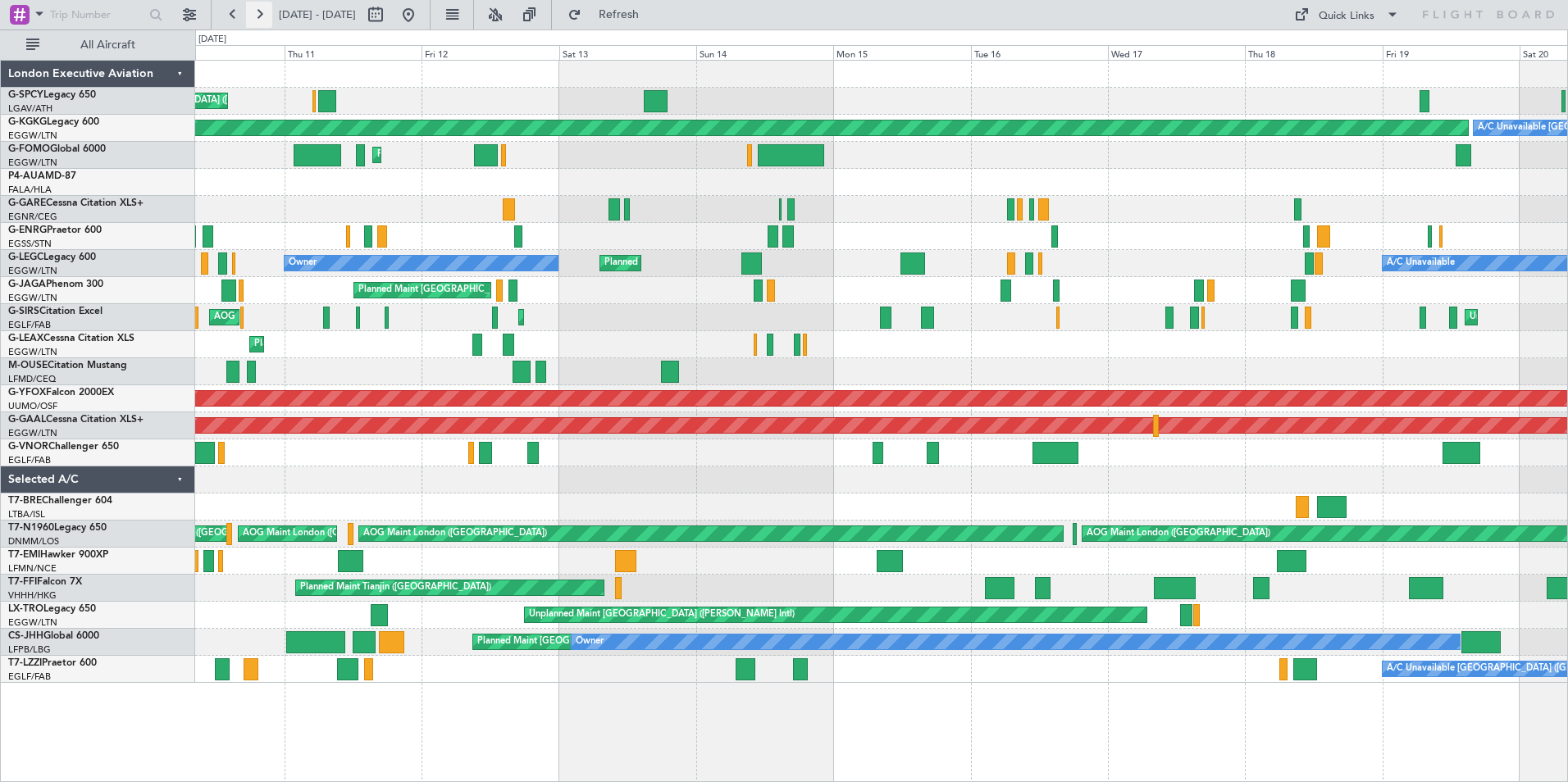
click at [251, 14] on button at bounding box center [259, 15] width 27 height 27
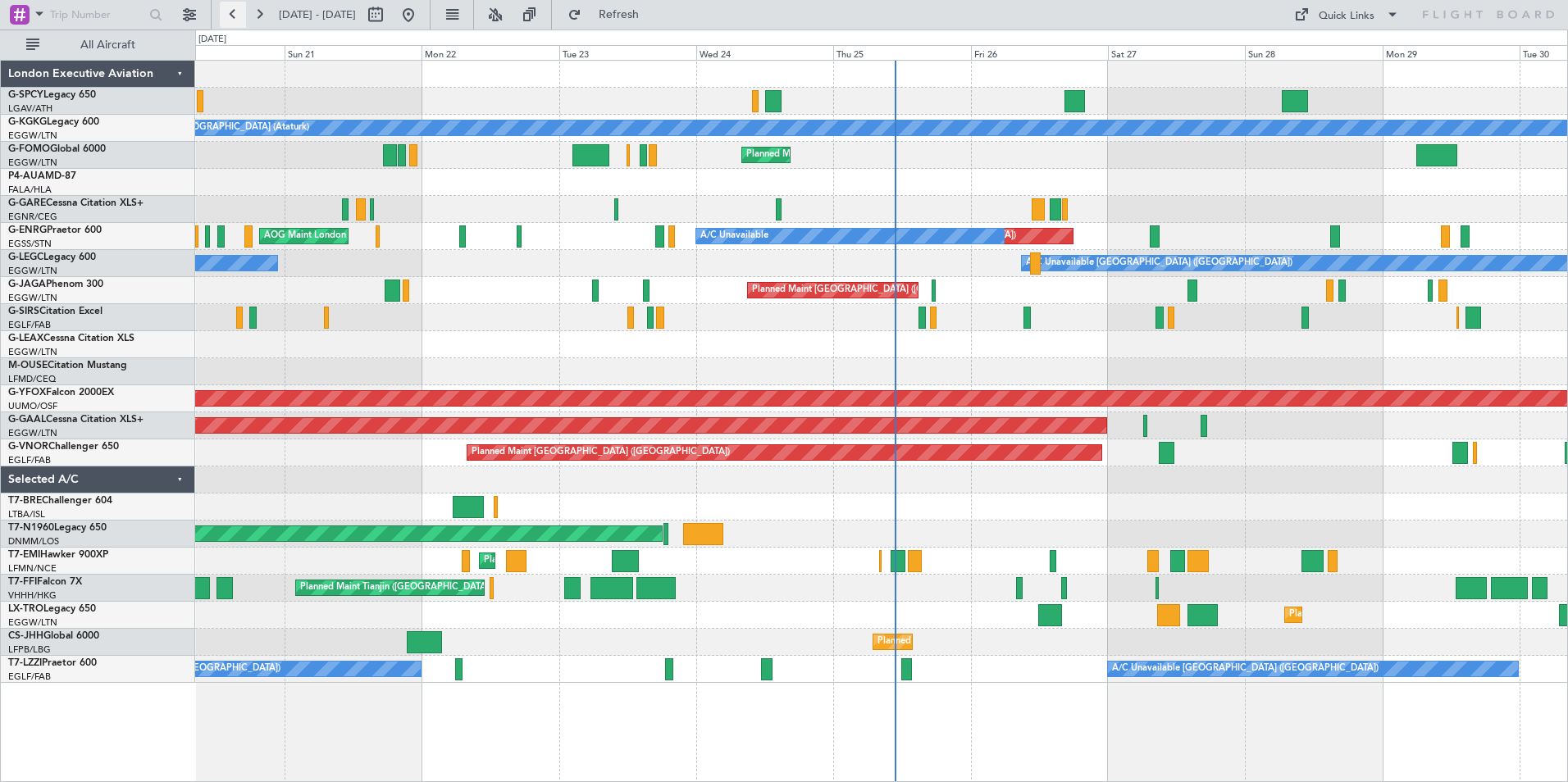
click at [237, 18] on button at bounding box center [233, 15] width 27 height 27
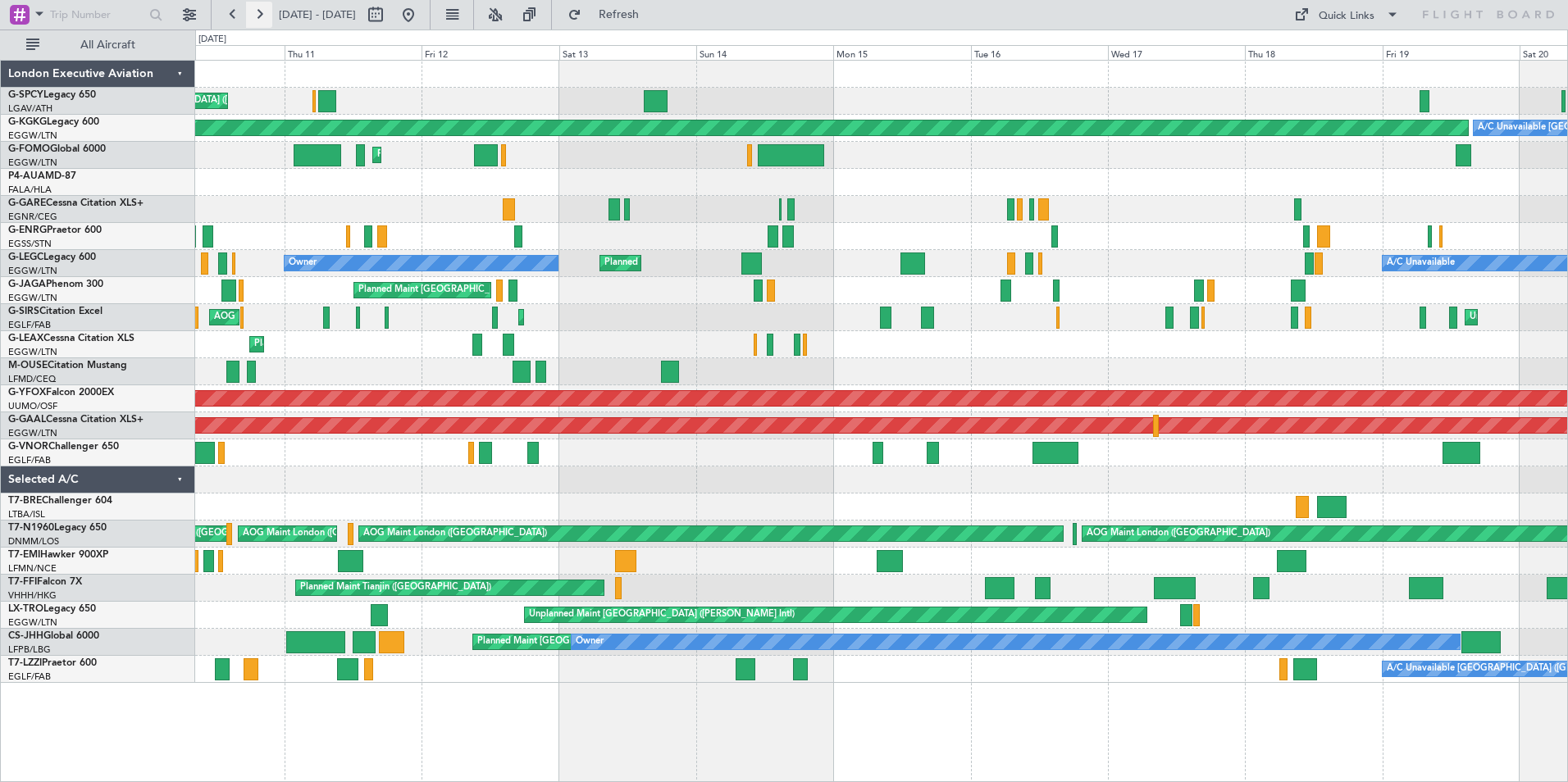
click at [264, 19] on button at bounding box center [259, 15] width 27 height 27
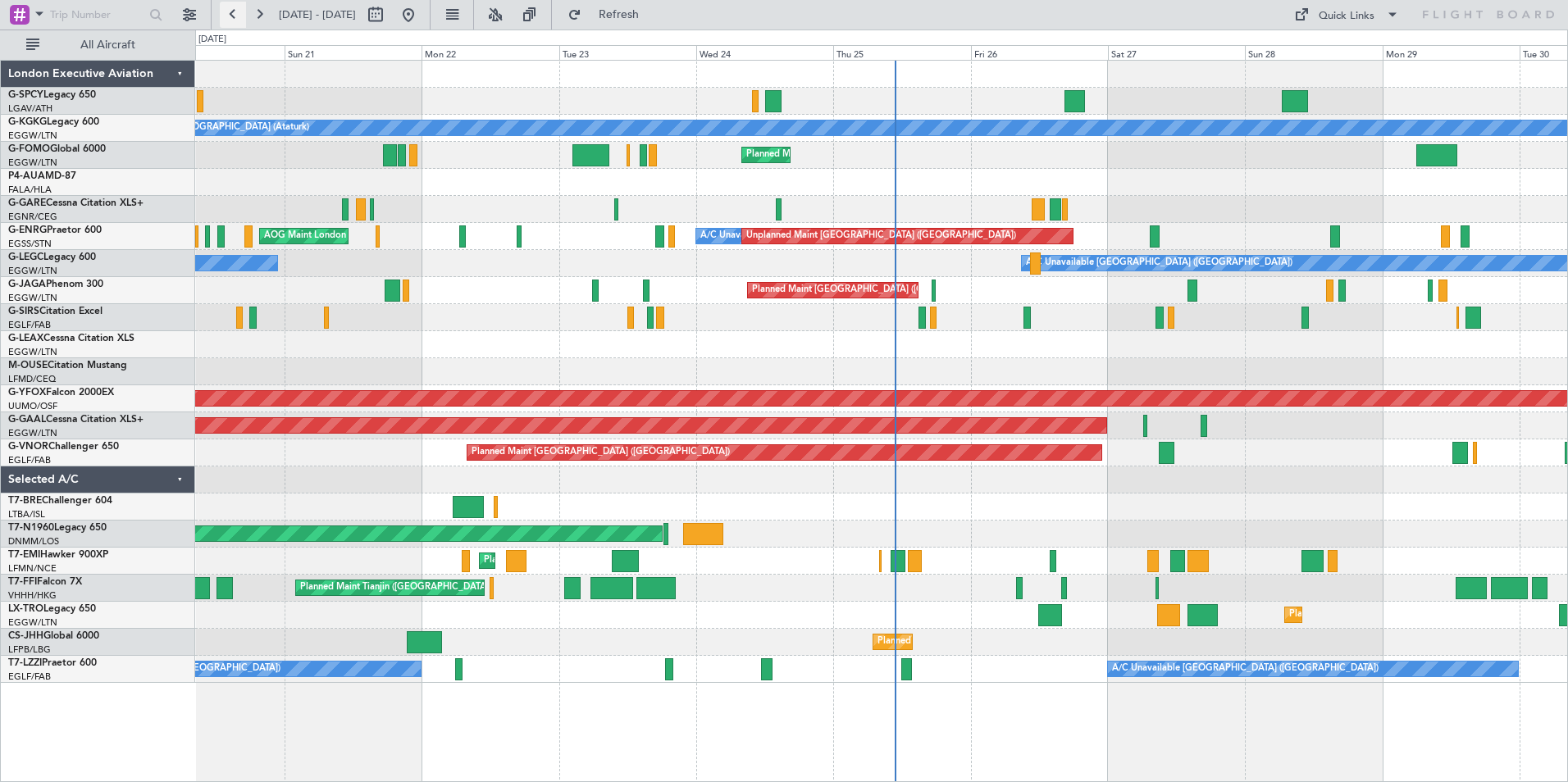
click at [235, 10] on button at bounding box center [233, 15] width 27 height 27
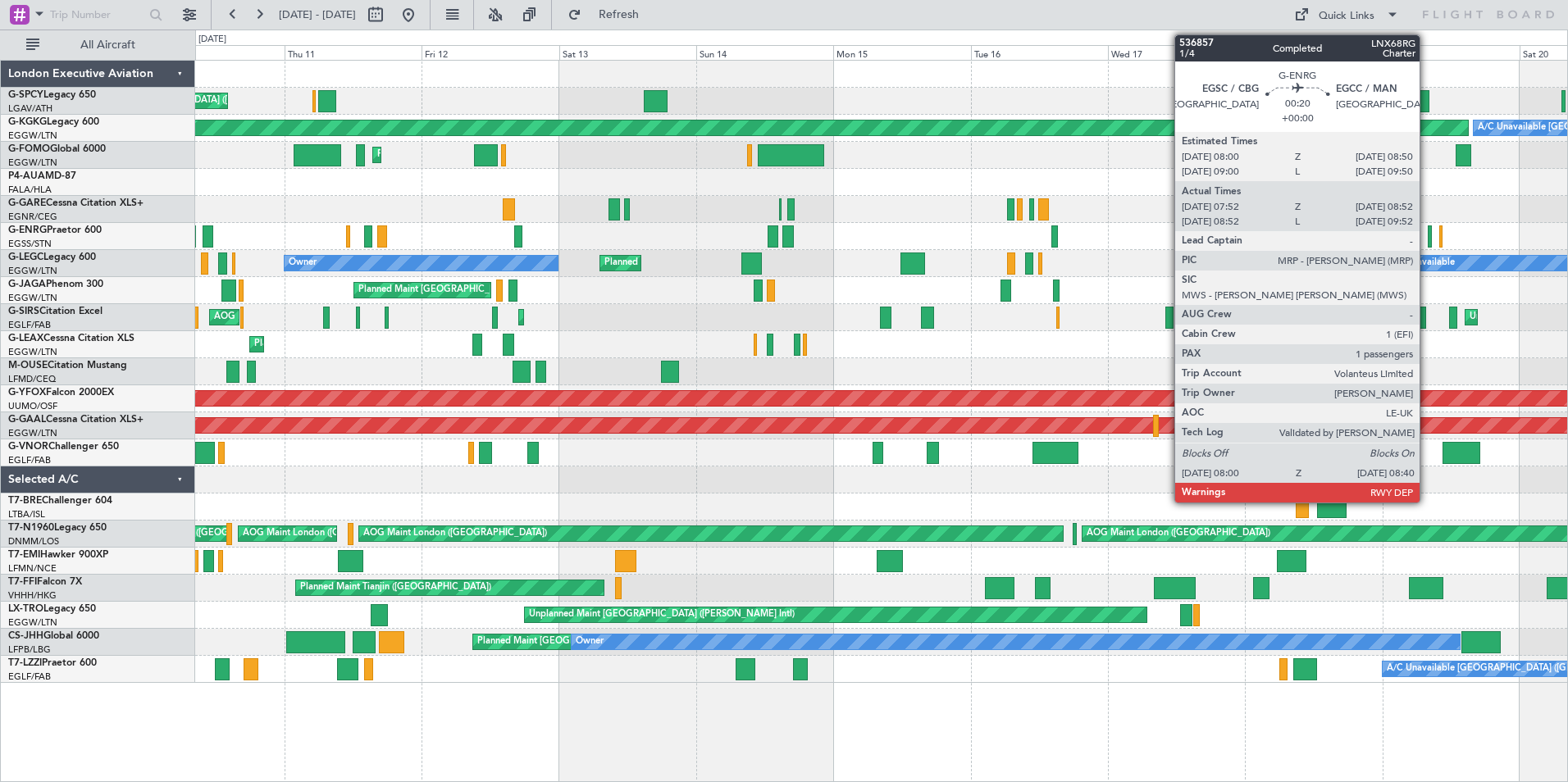
click at [1428, 237] on div at bounding box center [1430, 236] width 4 height 22
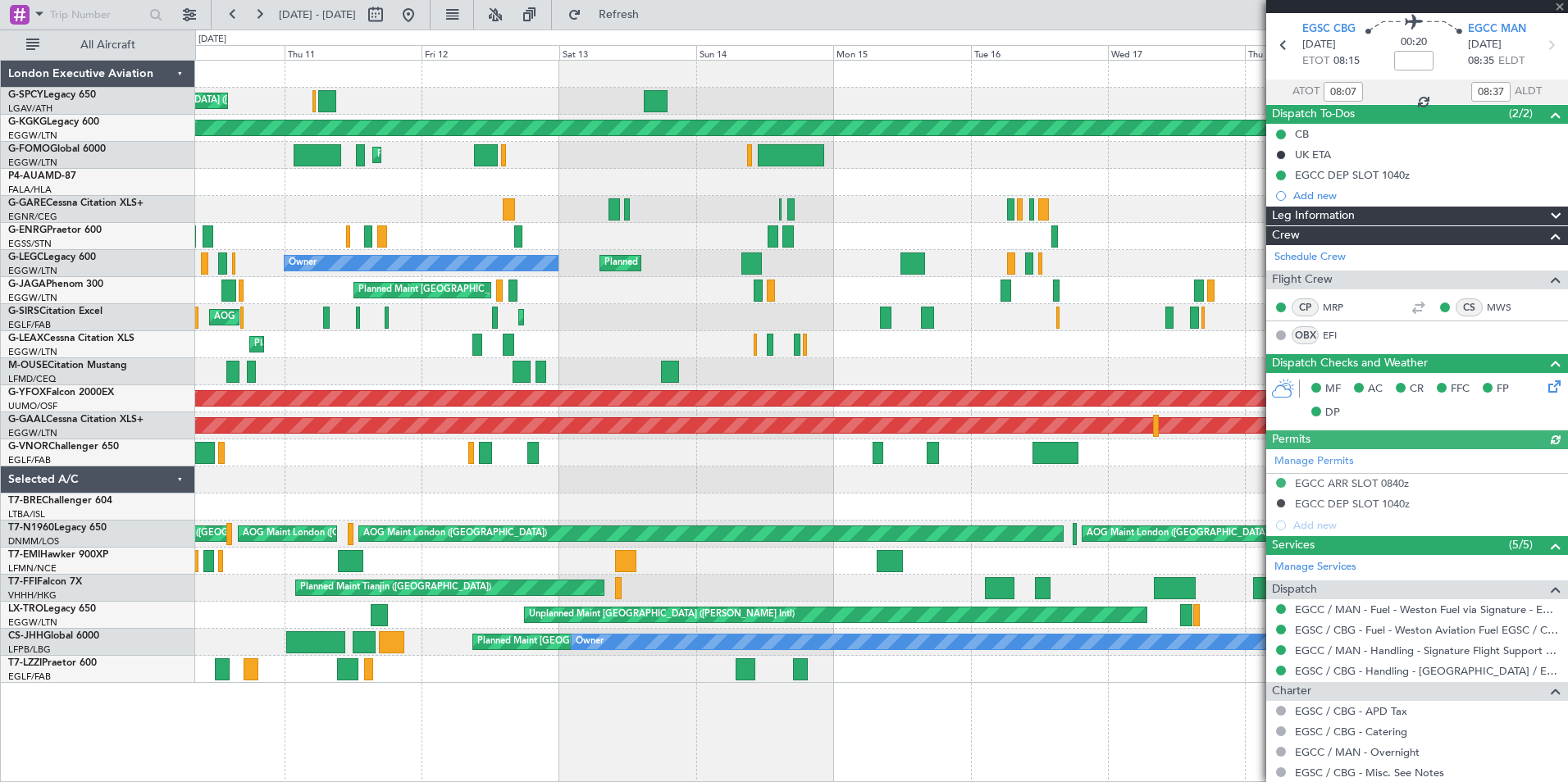
scroll to position [82, 0]
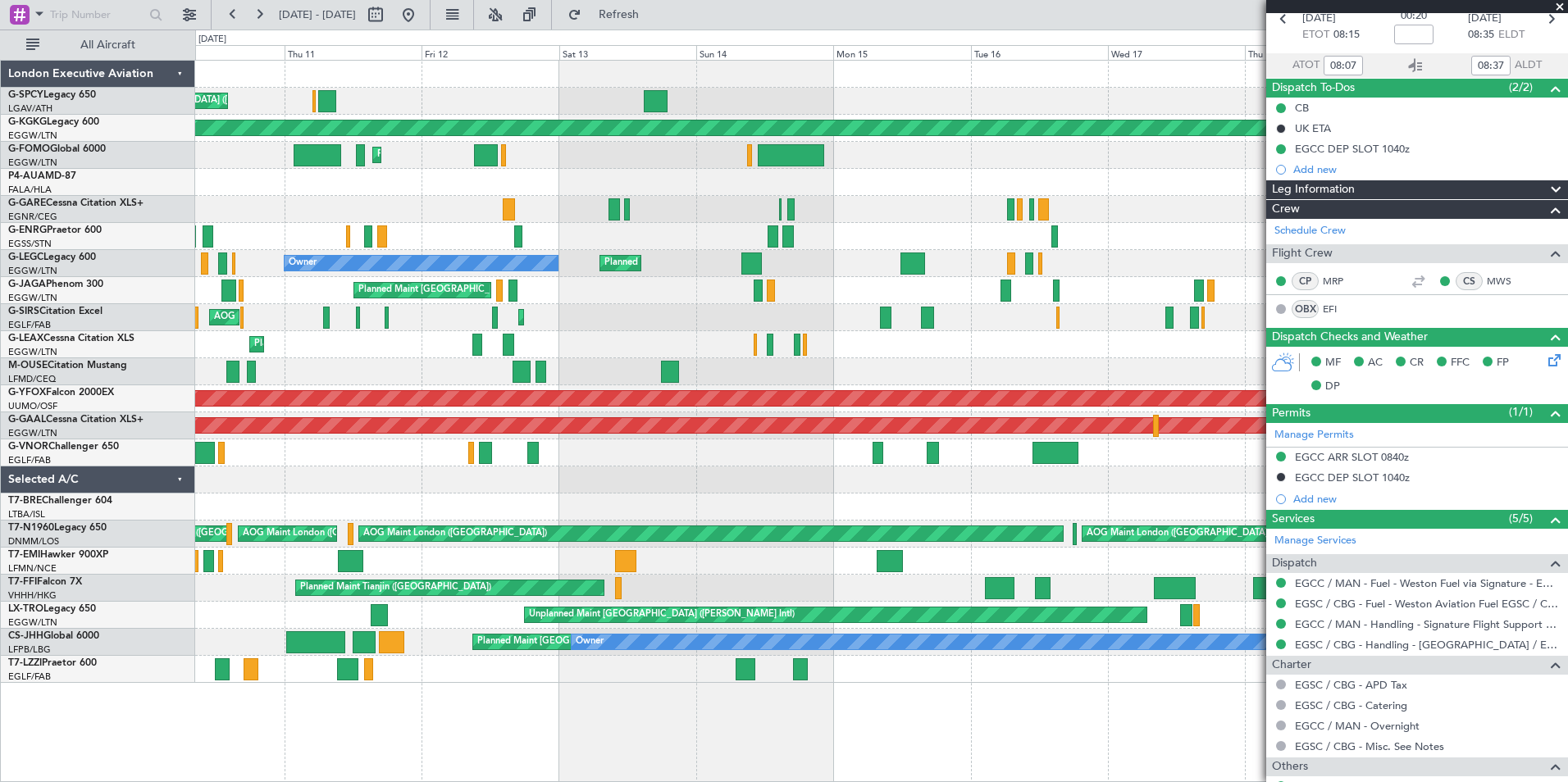
click at [1558, 8] on span at bounding box center [1560, 7] width 17 height 15
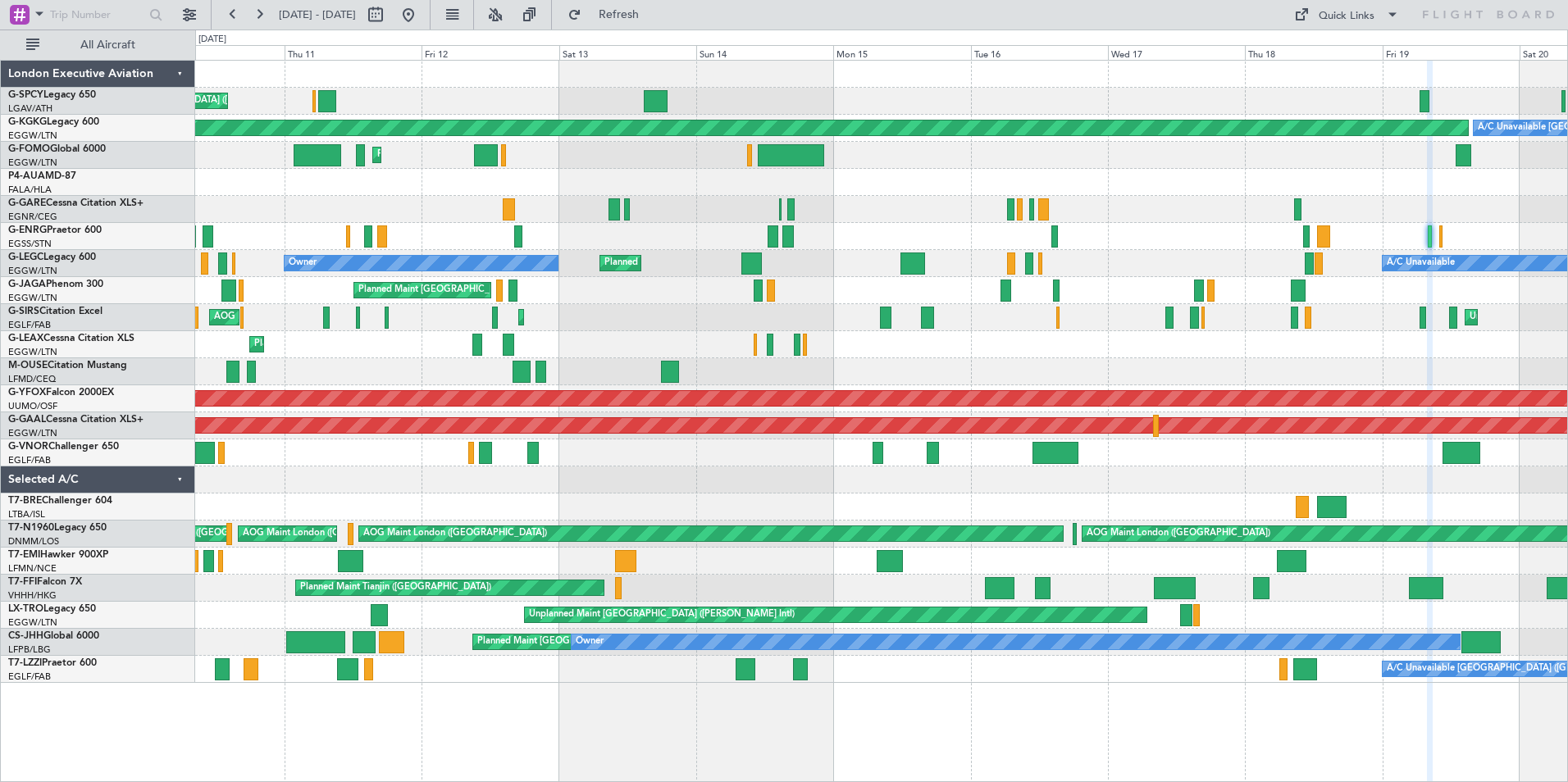
type input "0"
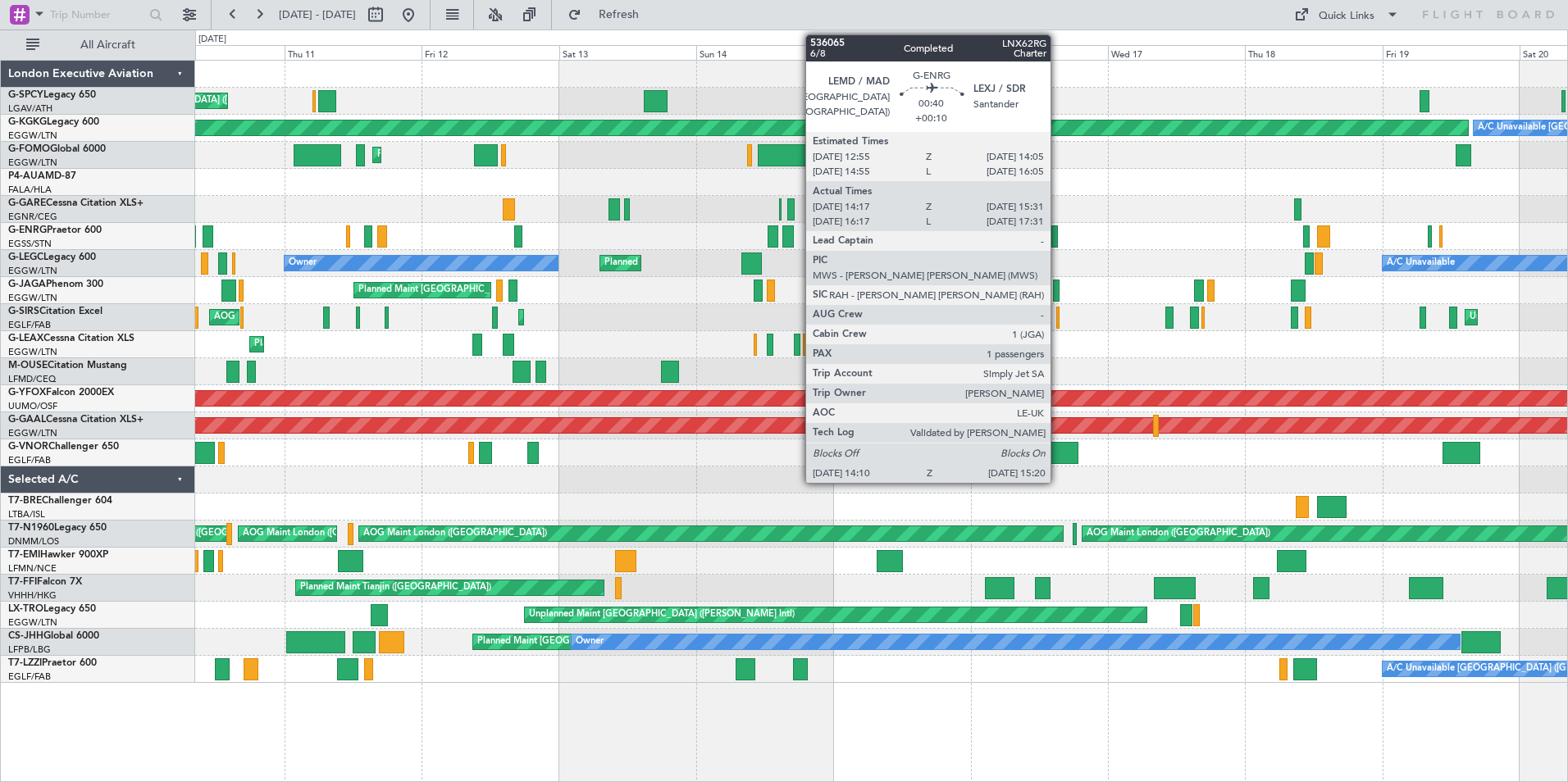
click at [1057, 236] on div at bounding box center [1054, 236] width 7 height 22
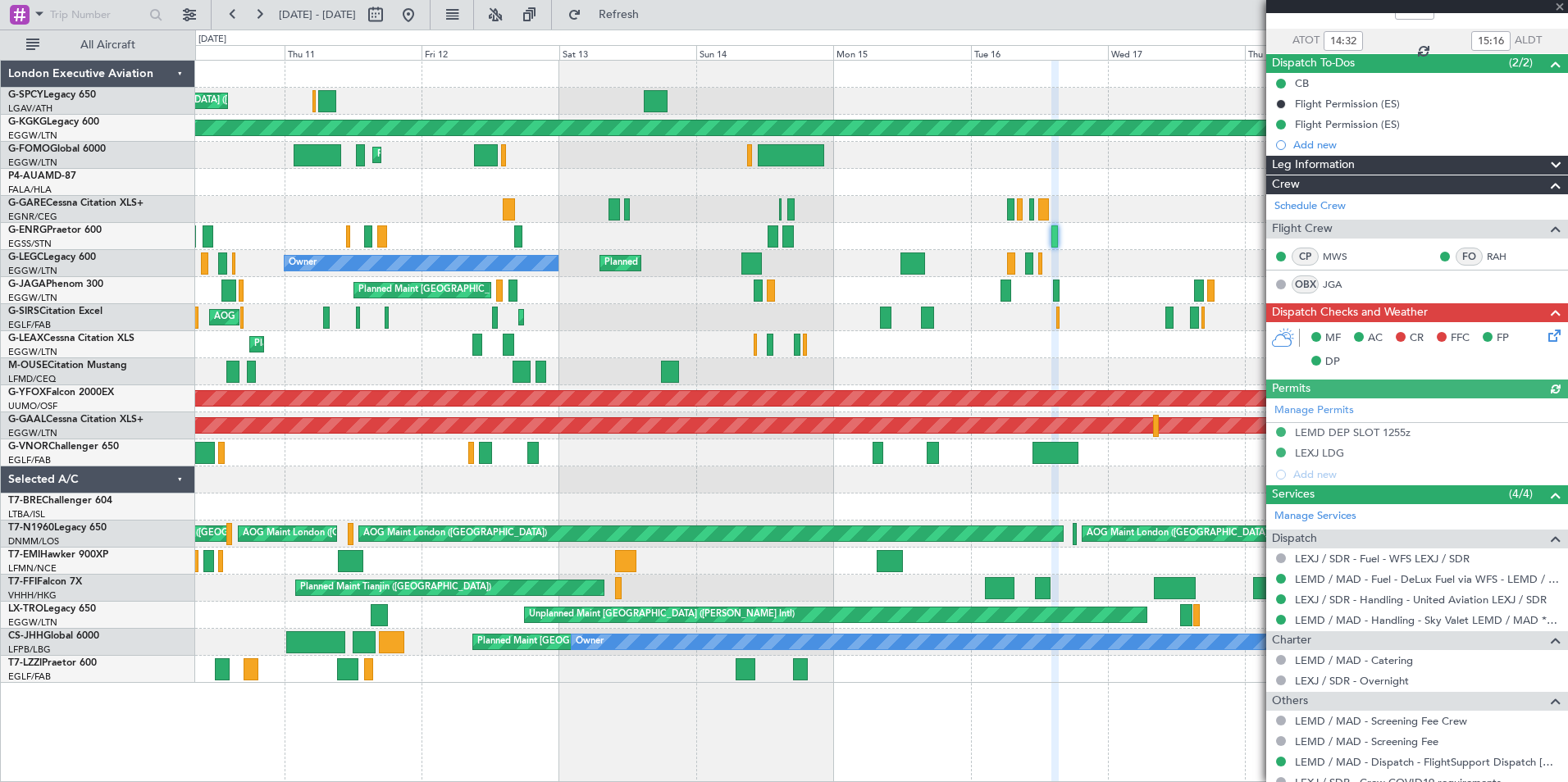
scroll to position [241, 0]
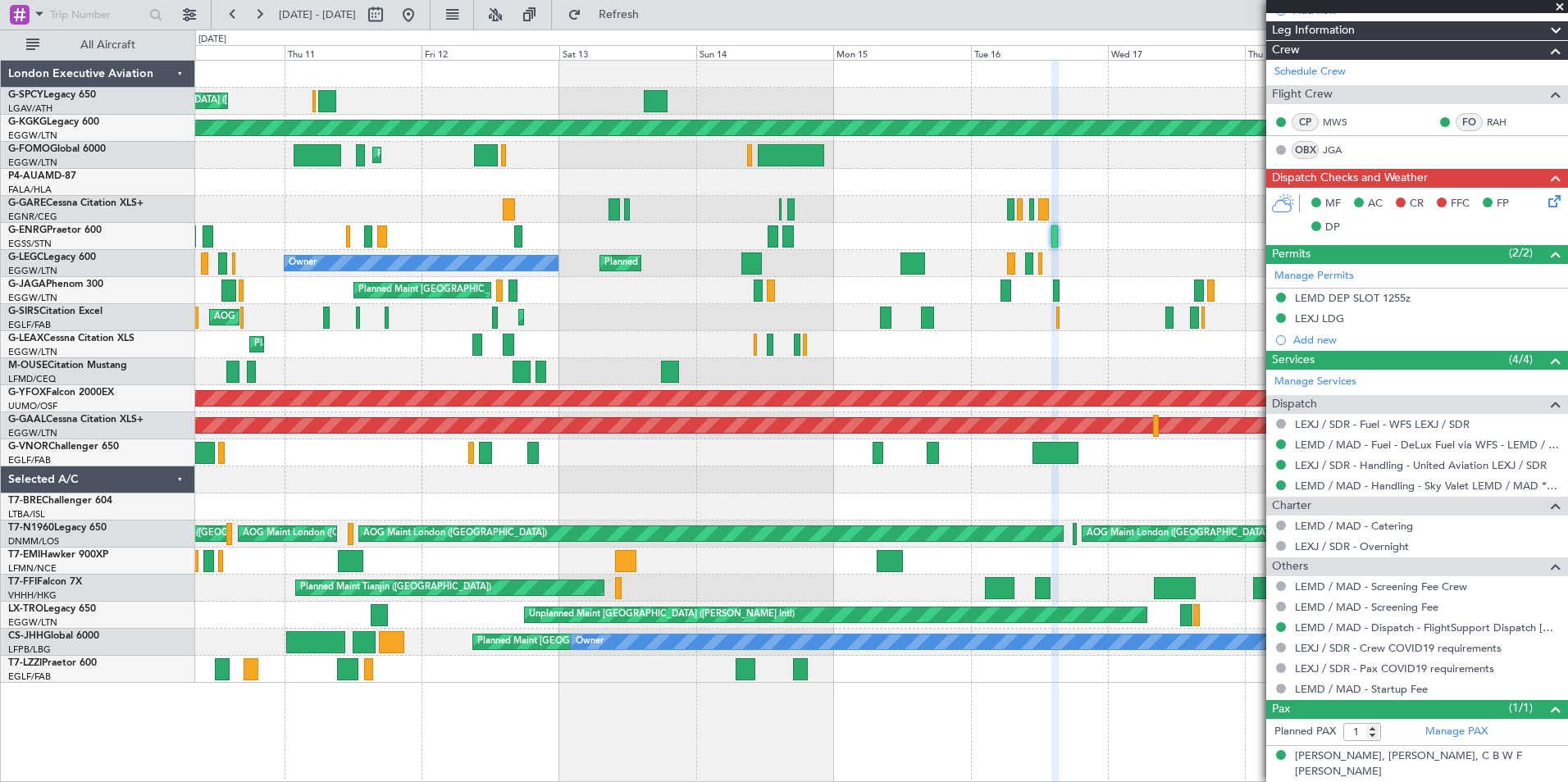
click at [1562, 5] on span at bounding box center [1560, 7] width 17 height 15
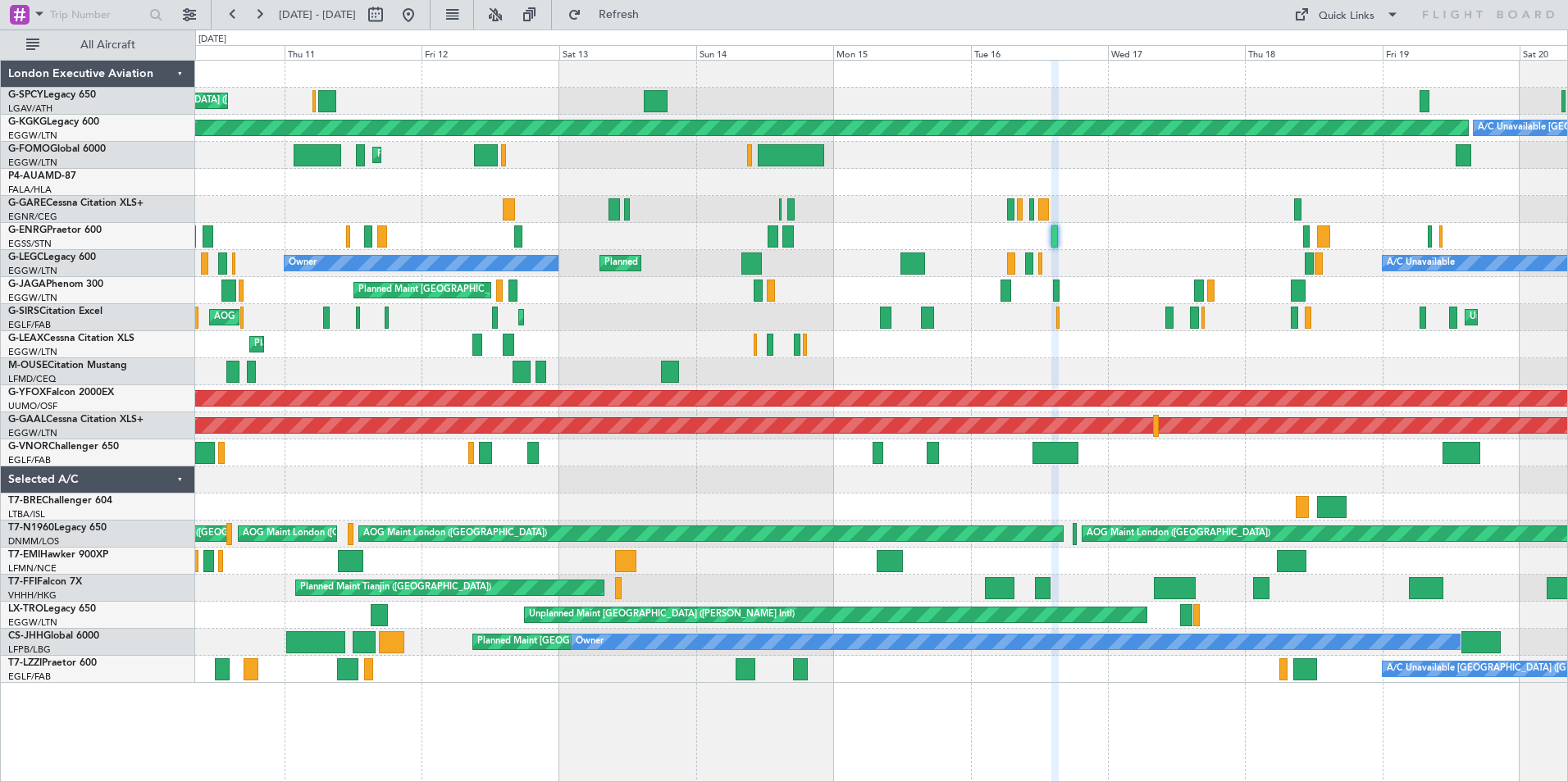
type input "0"
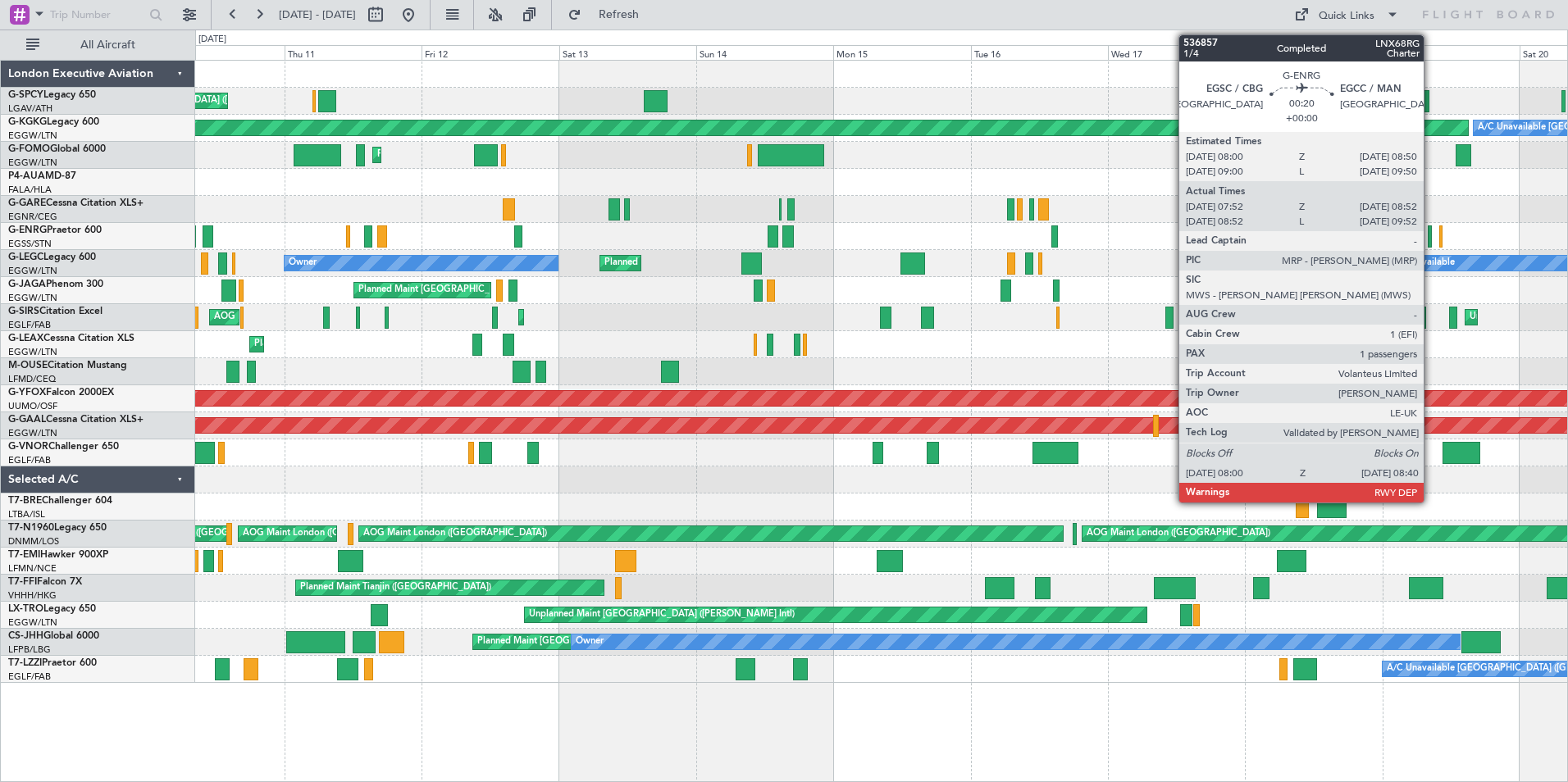
click at [1431, 237] on div at bounding box center [1430, 236] width 4 height 22
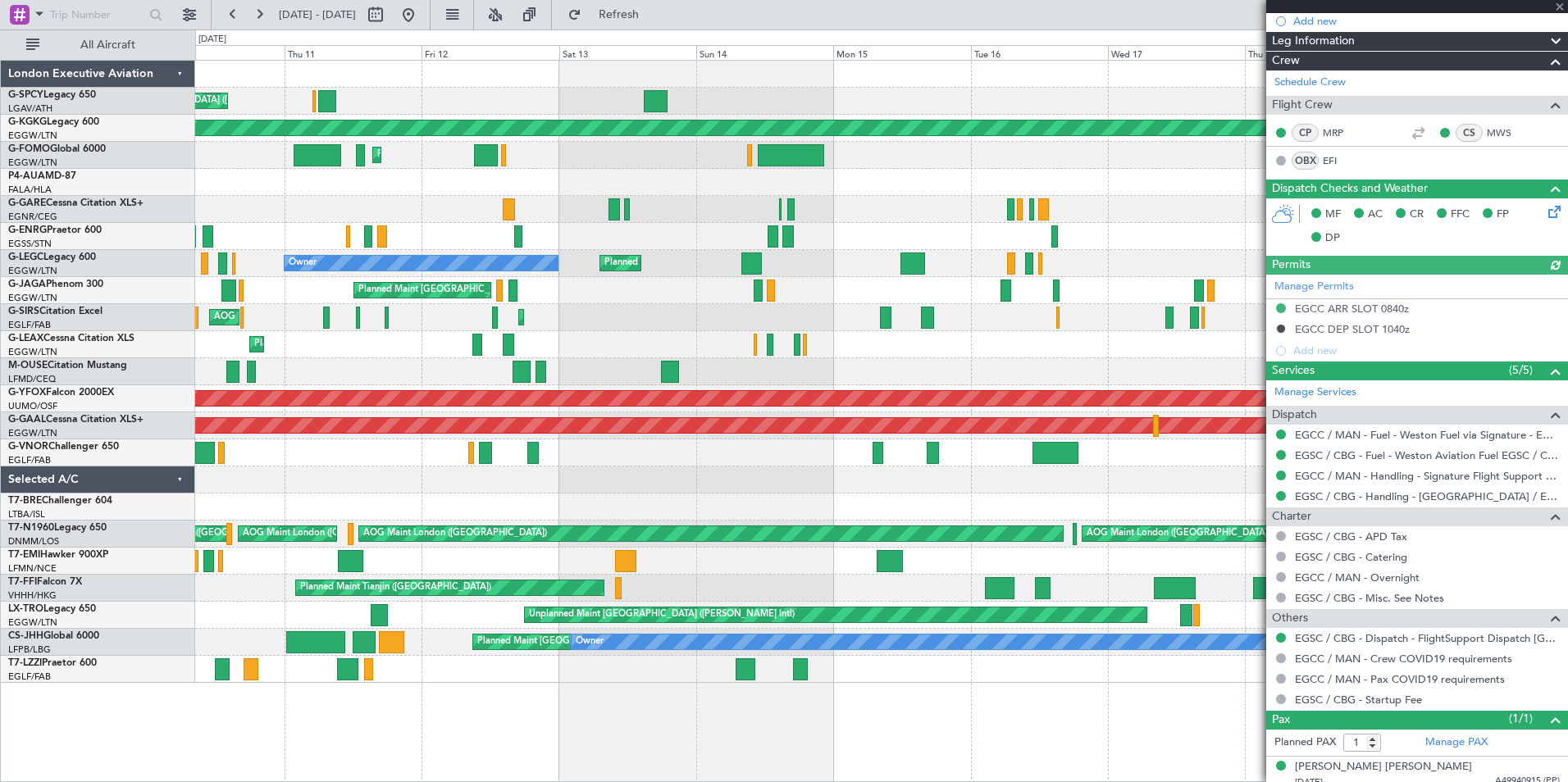
scroll to position [241, 0]
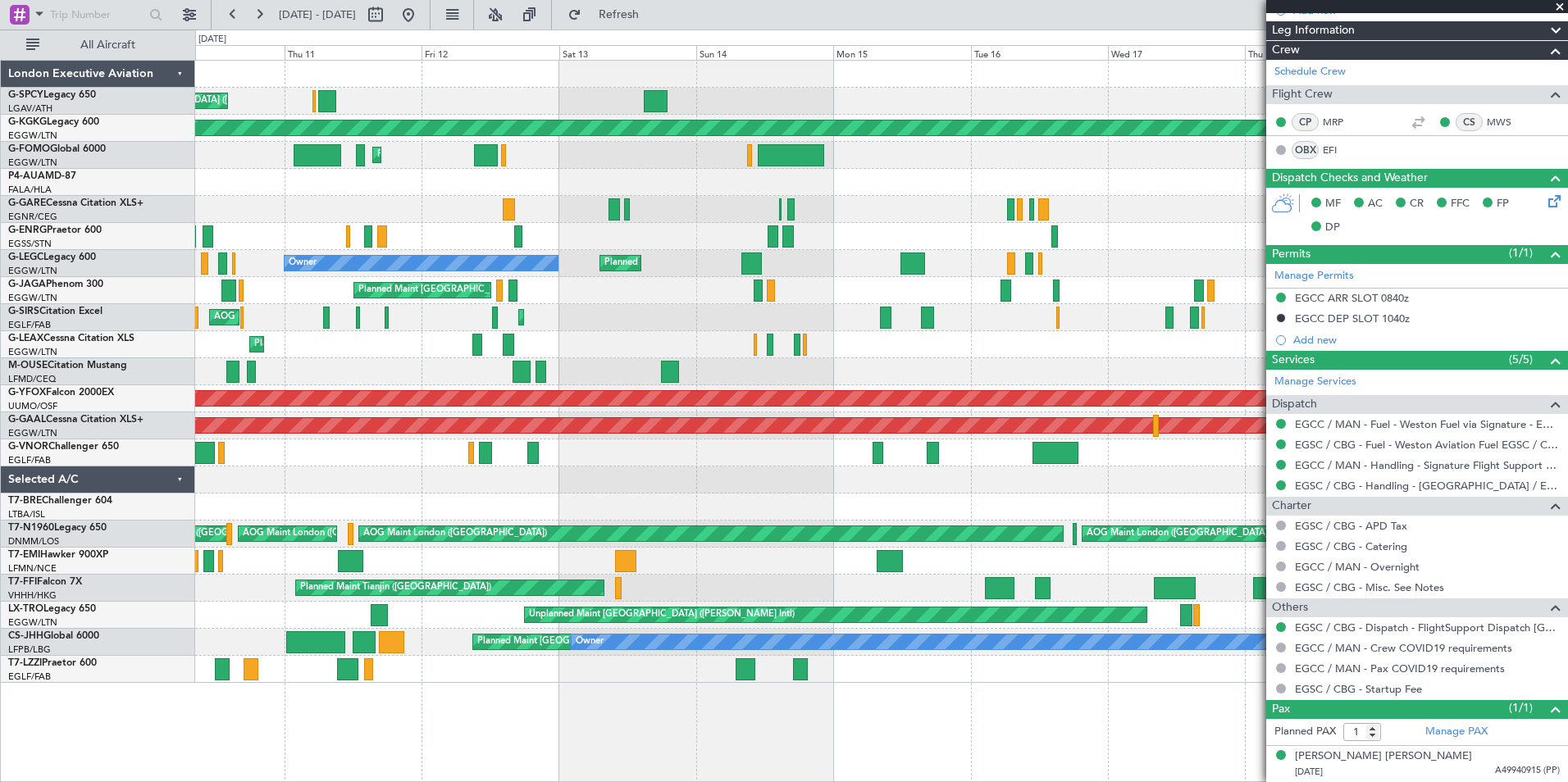
click at [1561, 11] on span at bounding box center [1560, 7] width 17 height 15
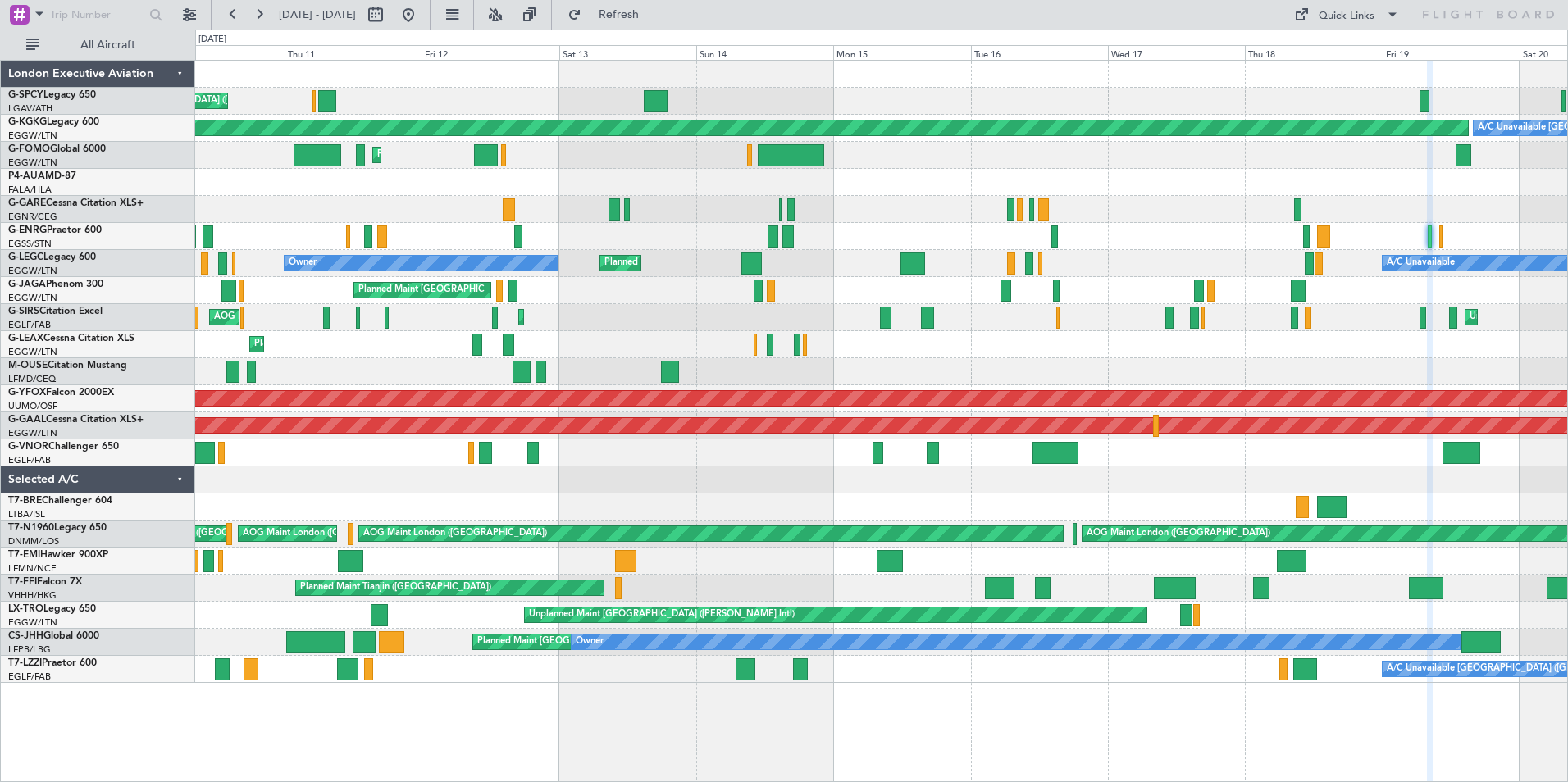
type input "0"
click at [249, 19] on button at bounding box center [259, 15] width 27 height 27
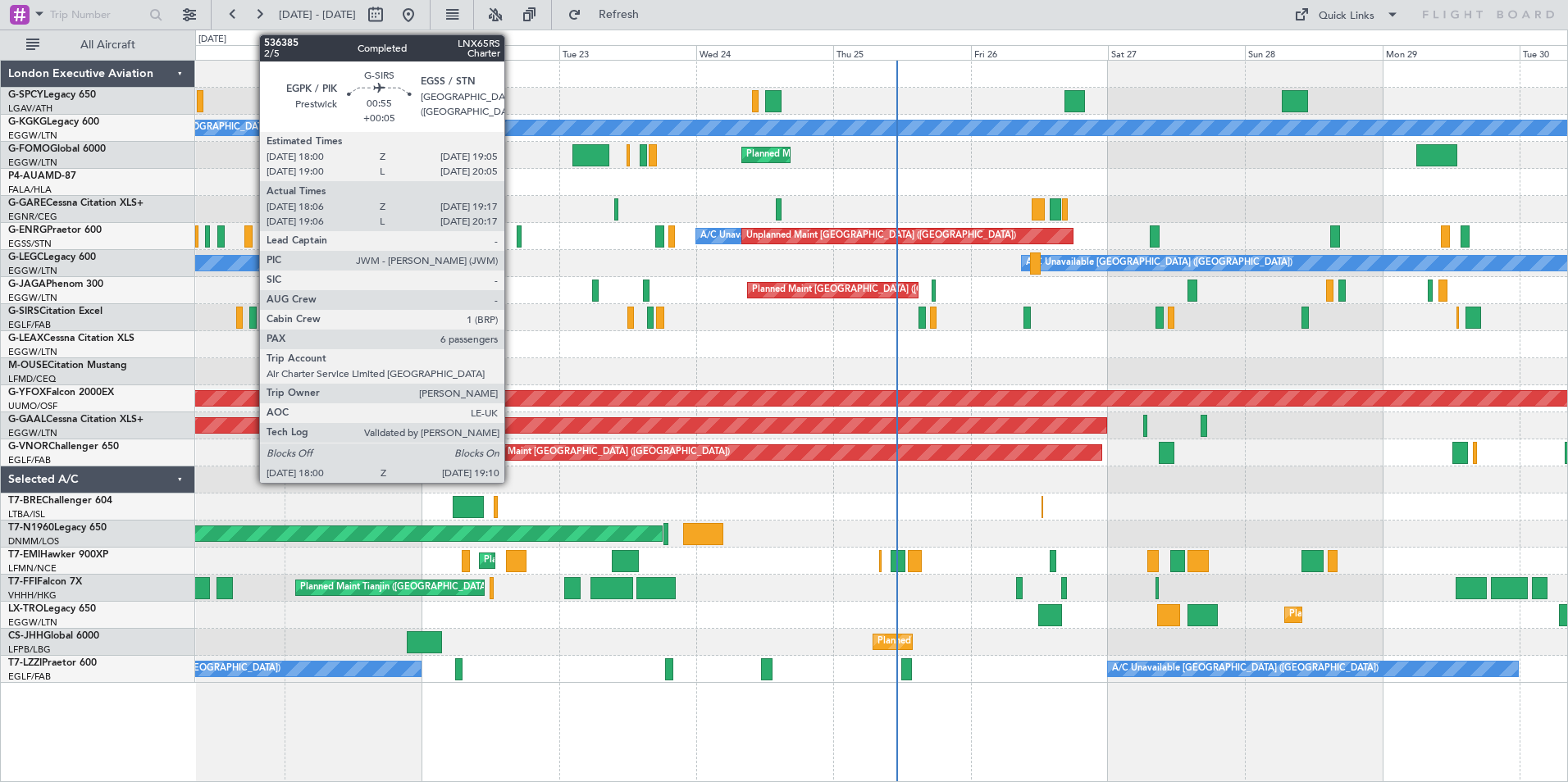
click at [253, 323] on div at bounding box center [253, 317] width 7 height 22
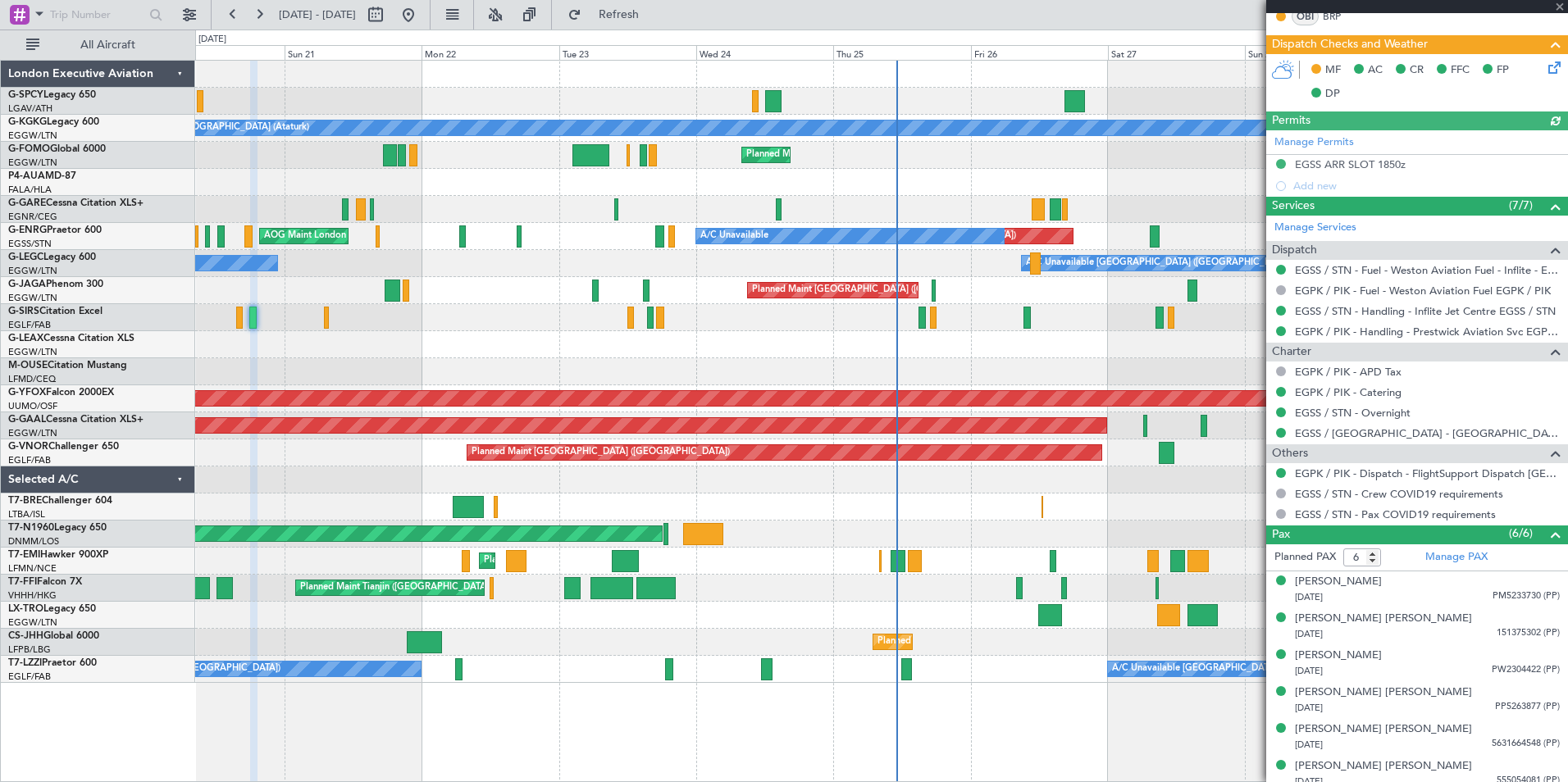
scroll to position [364, 0]
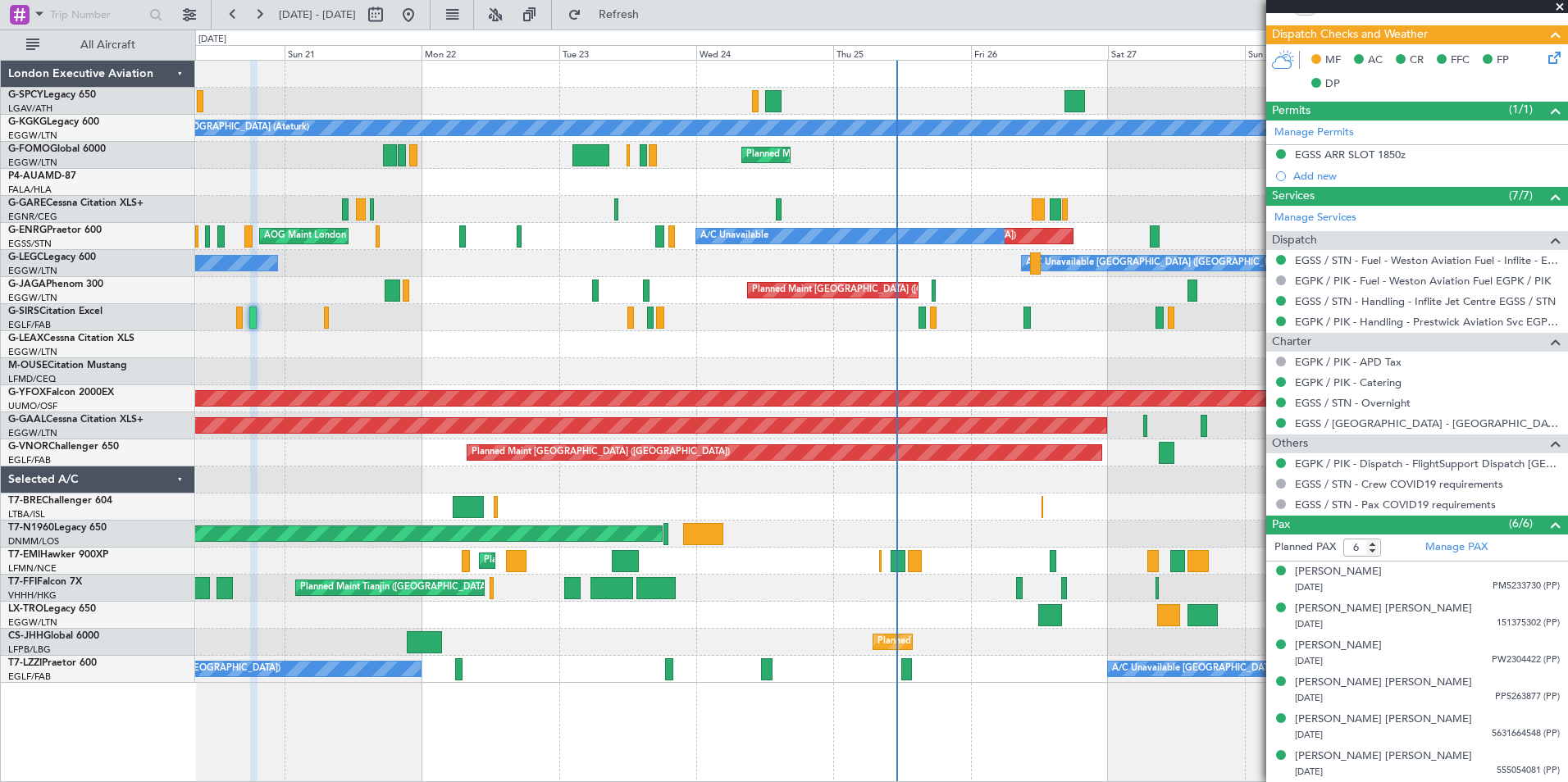
click at [1556, 5] on span at bounding box center [1560, 7] width 17 height 15
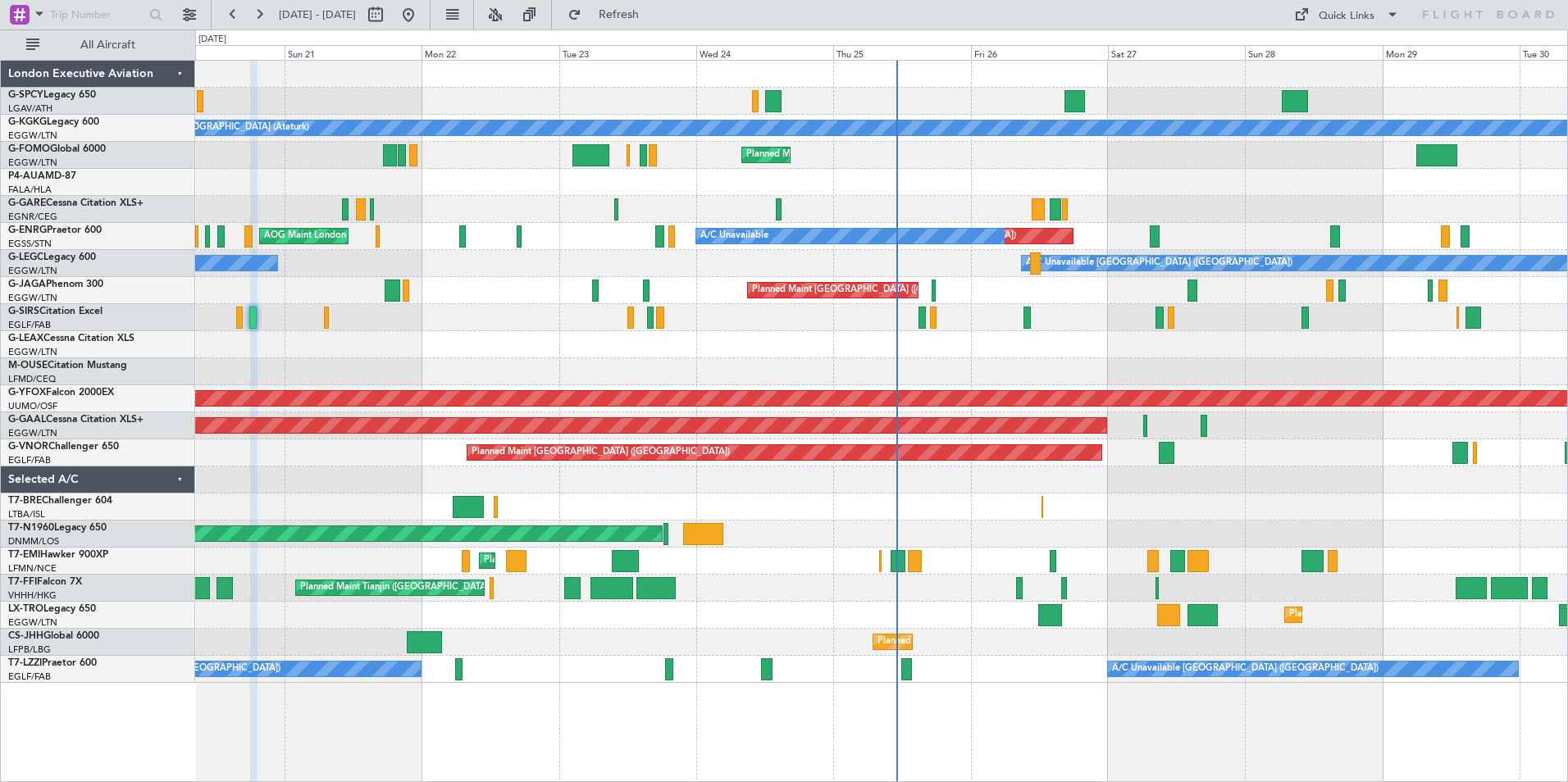
type input "0"
click at [227, 10] on button at bounding box center [233, 15] width 27 height 27
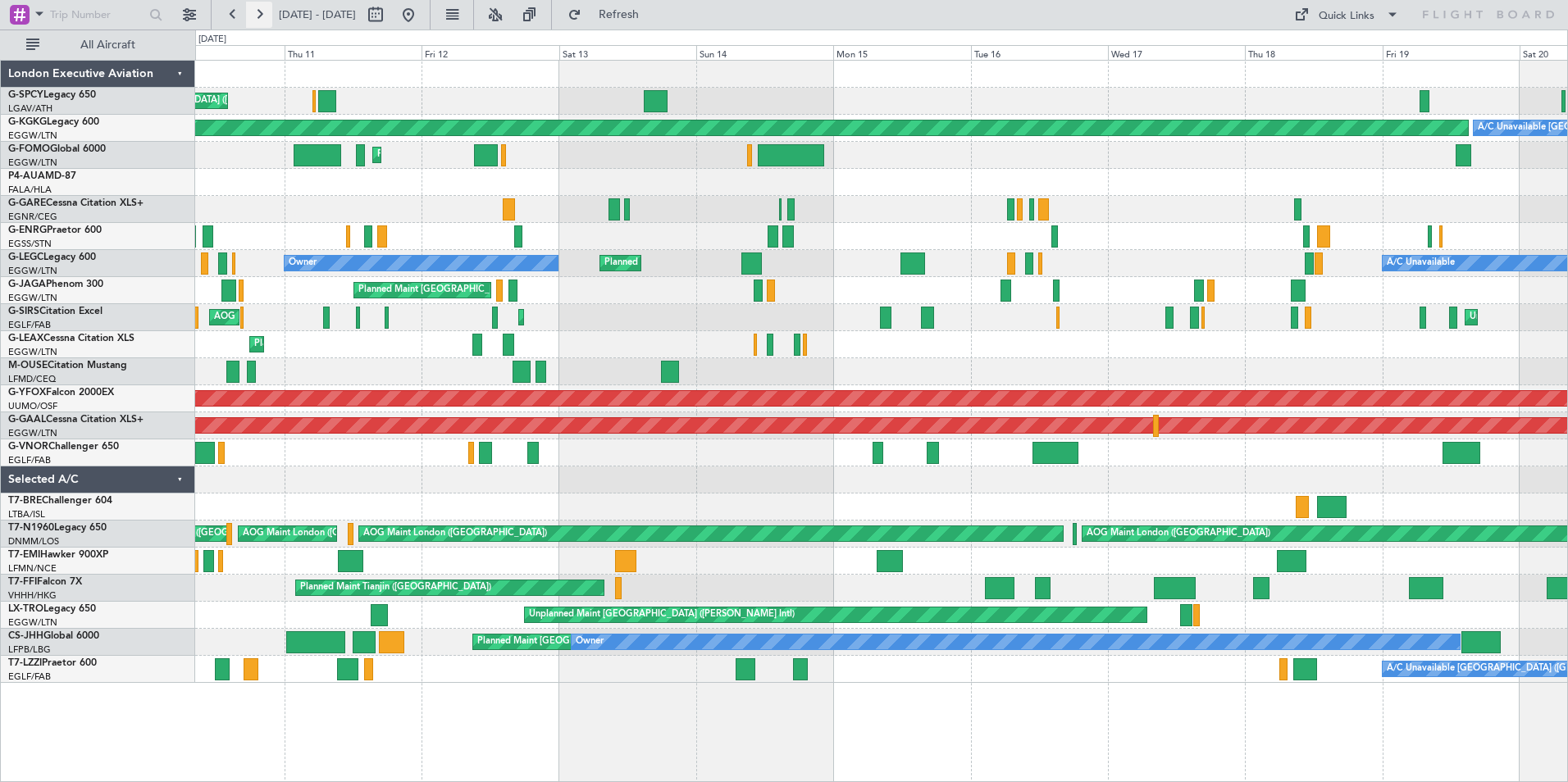
click at [260, 12] on button at bounding box center [259, 15] width 27 height 27
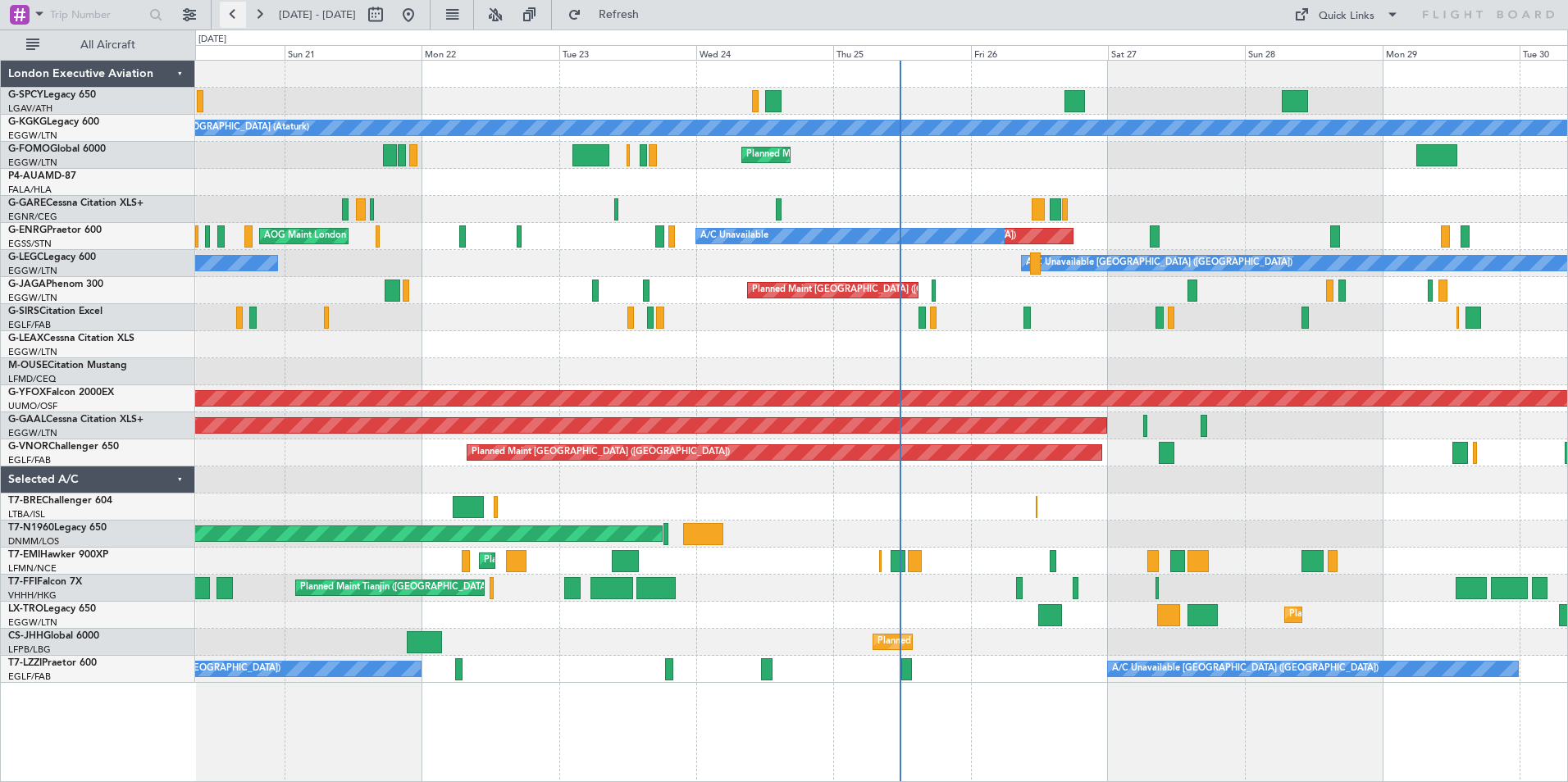
click at [232, 13] on button at bounding box center [233, 15] width 27 height 27
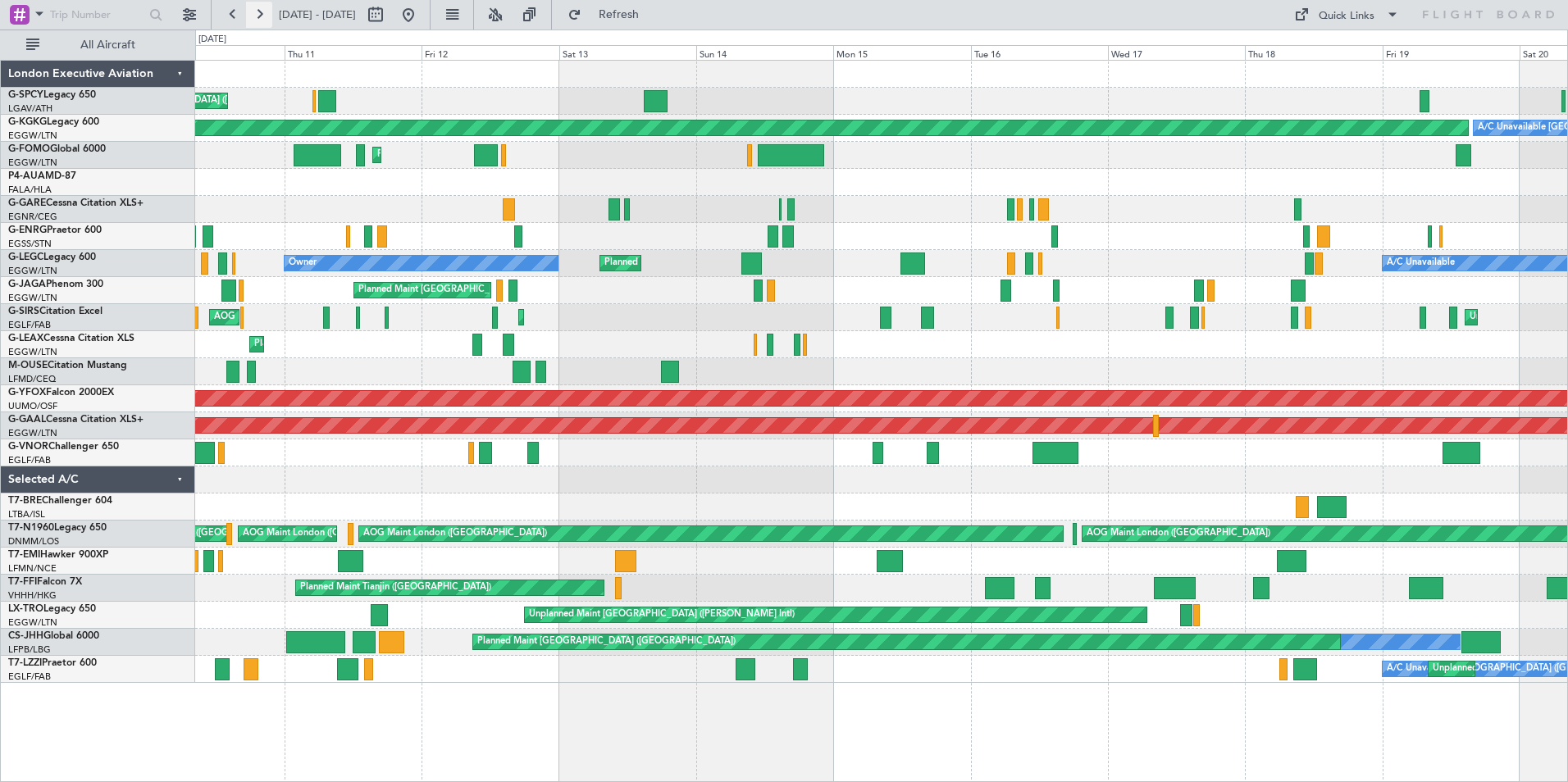
click at [258, 17] on button at bounding box center [259, 15] width 27 height 27
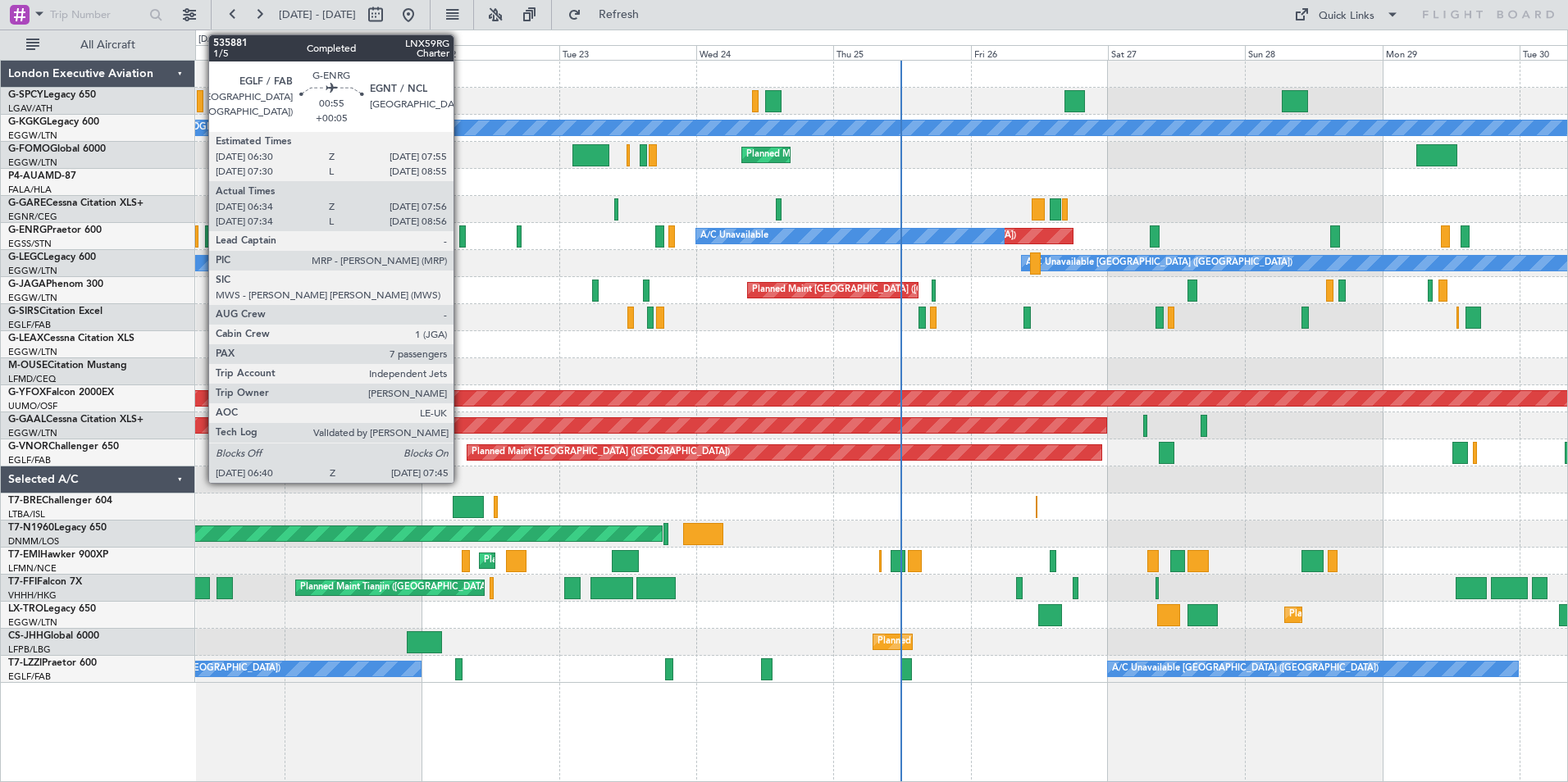
click at [461, 238] on div at bounding box center [462, 236] width 7 height 22
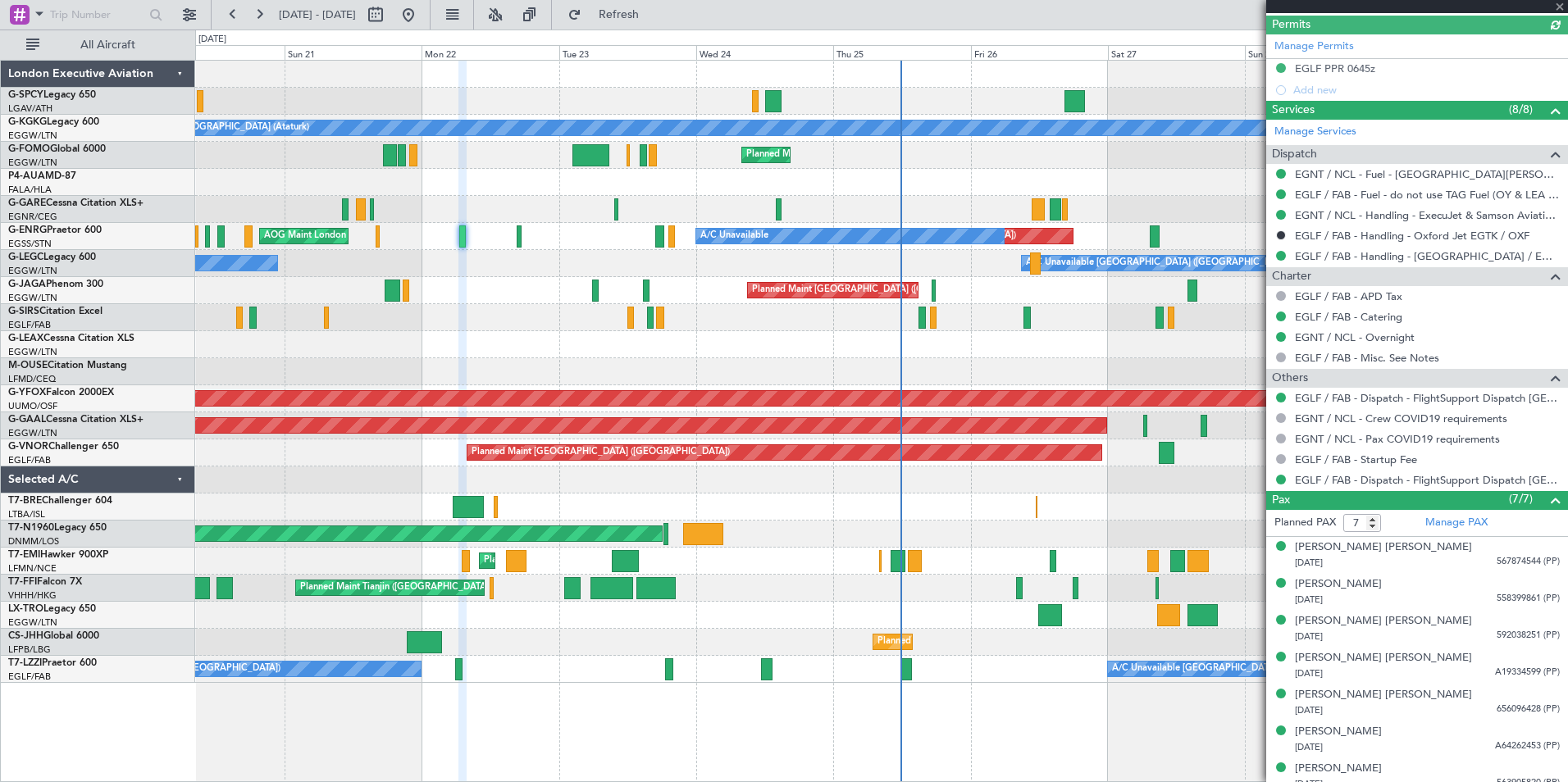
scroll to position [483, 0]
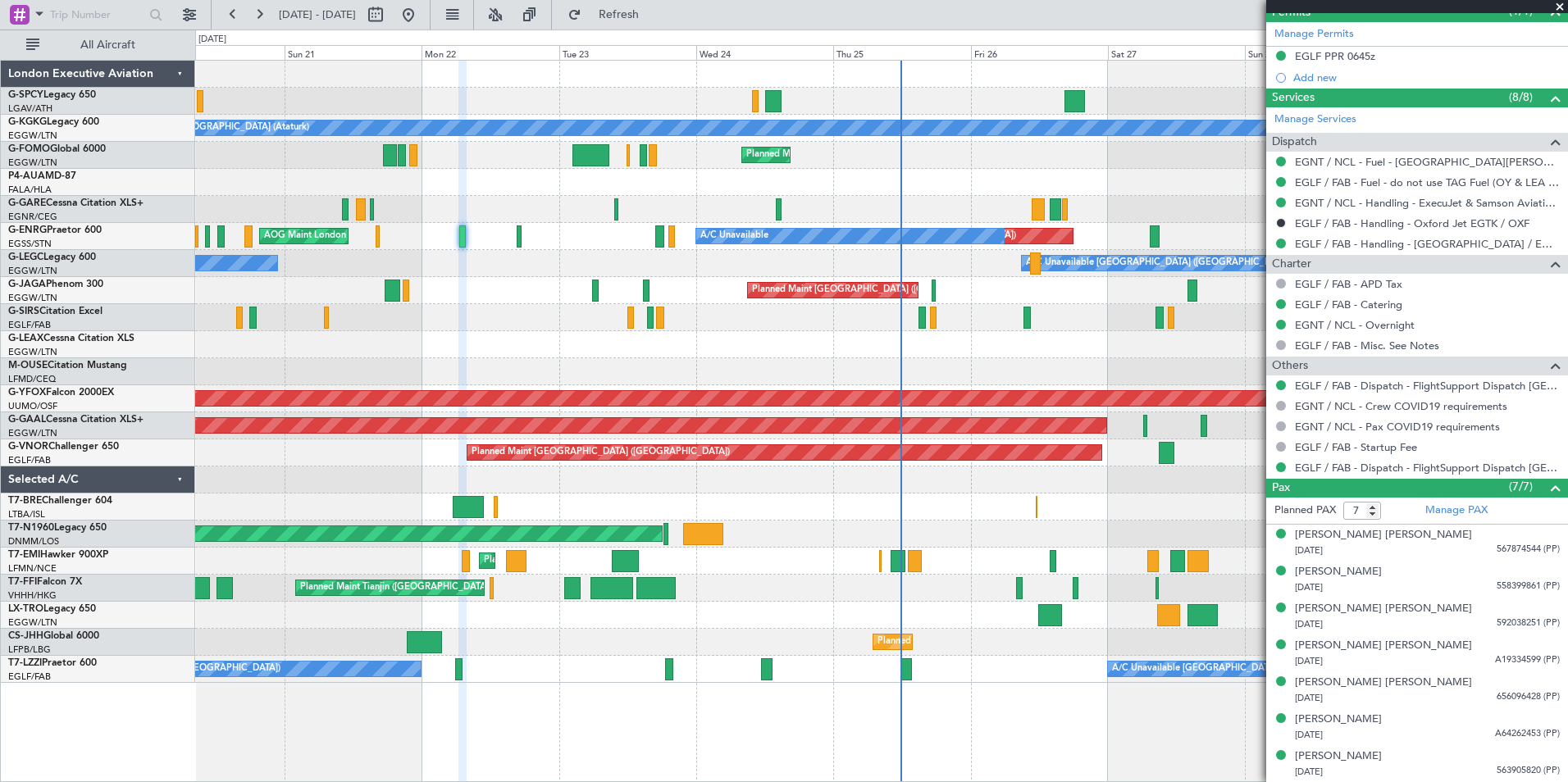
click at [1561, 10] on span at bounding box center [1560, 7] width 17 height 15
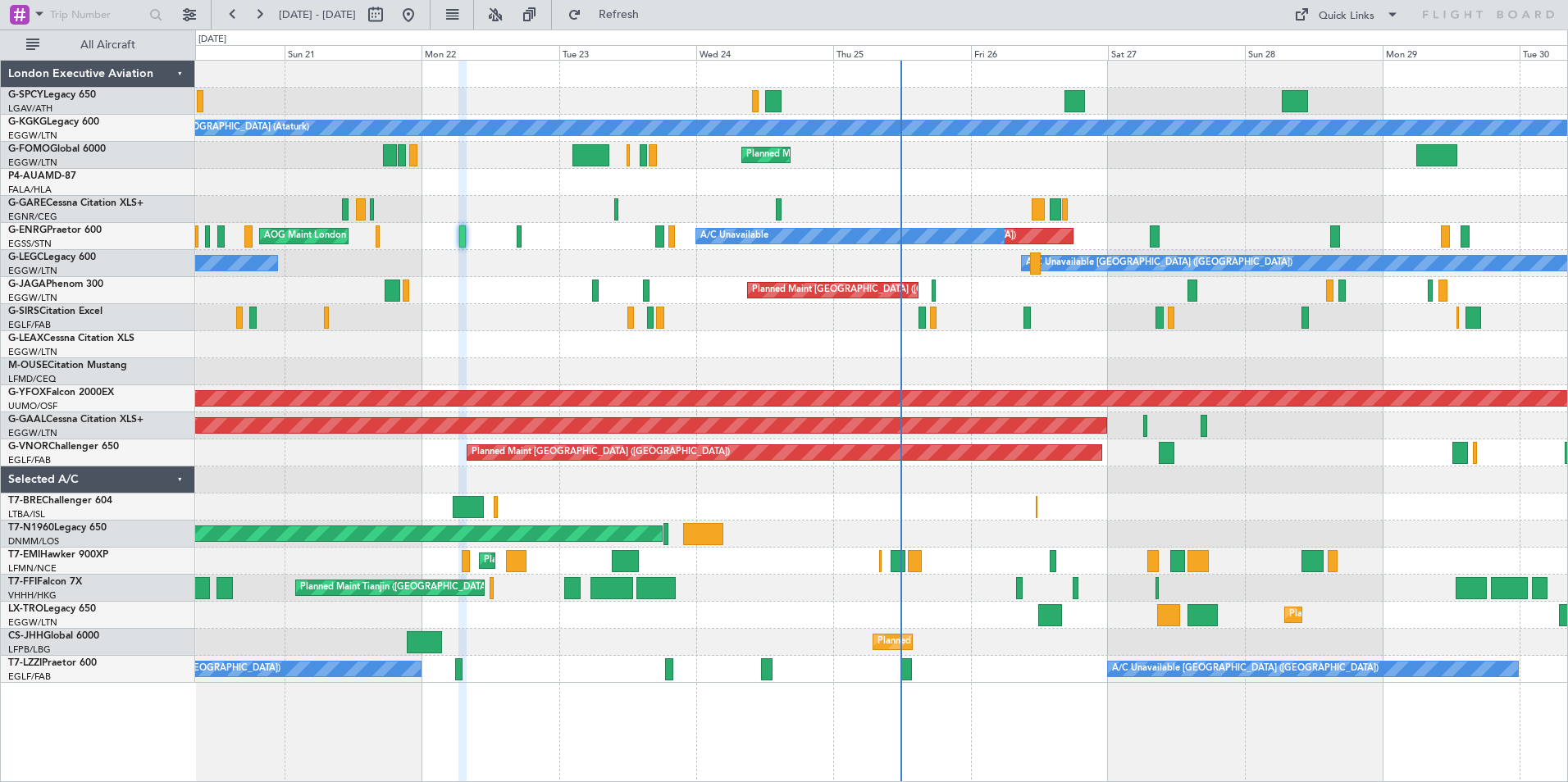
type input "0"
